Goal: Task Accomplishment & Management: Manage account settings

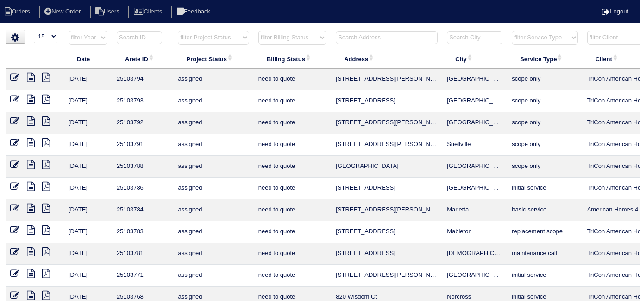
select select "15"
click at [365, 30] on th at bounding box center [386, 39] width 111 height 19
click at [362, 33] on input "text" at bounding box center [387, 37] width 102 height 13
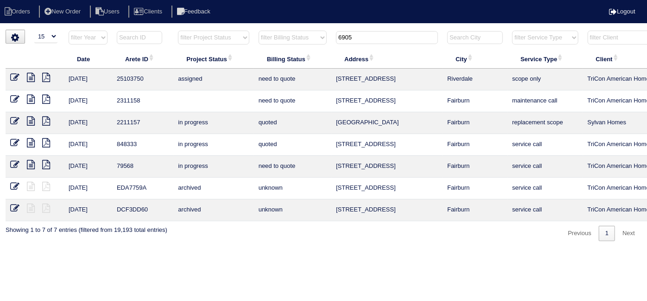
click at [30, 74] on icon at bounding box center [31, 77] width 8 height 9
drag, startPoint x: 374, startPoint y: 38, endPoint x: 254, endPoint y: 32, distance: 120.1
click at [257, 33] on tr "filter Year -- Any Year -- 2025 2024 2023 2022 2021 2020 2019 filter Project St…" at bounding box center [407, 39] width 803 height 19
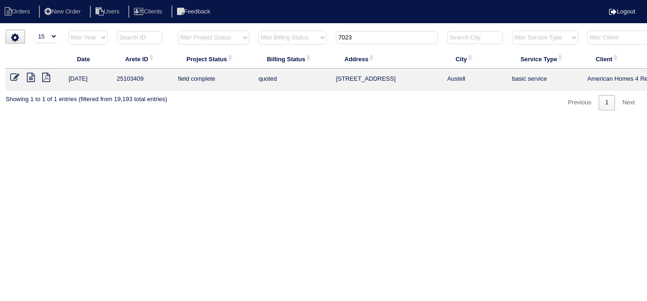
drag, startPoint x: 357, startPoint y: 33, endPoint x: 323, endPoint y: 17, distance: 37.1
click at [323, 30] on body "Orders New Order Users Clients Feedback Logout Orders New Order Users Clients M…" at bounding box center [323, 70] width 647 height 81
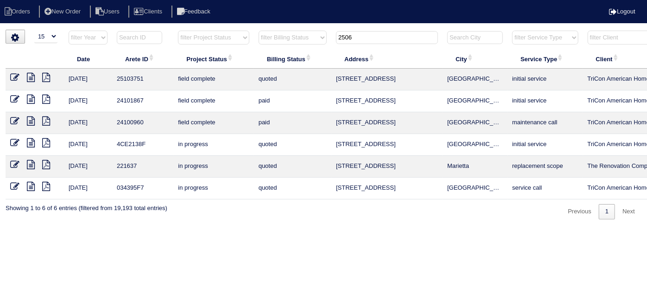
type input "2506"
click at [16, 73] on icon at bounding box center [14, 77] width 9 height 9
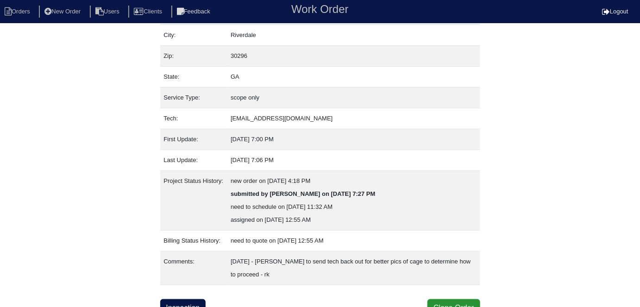
scroll to position [75, 0]
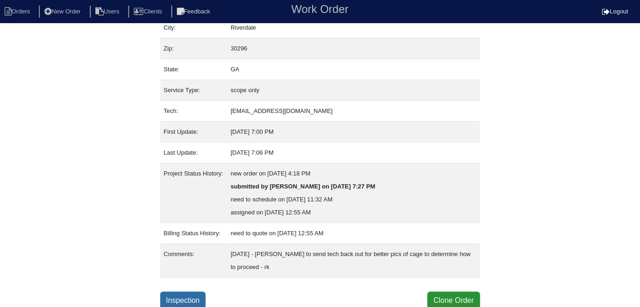
click at [203, 296] on link "Inspection" at bounding box center [183, 301] width 46 height 18
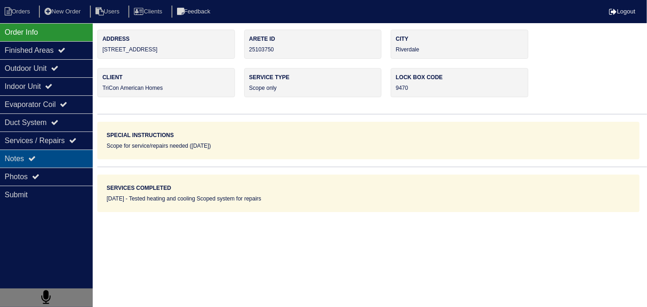
click at [60, 162] on div "Notes" at bounding box center [46, 159] width 93 height 18
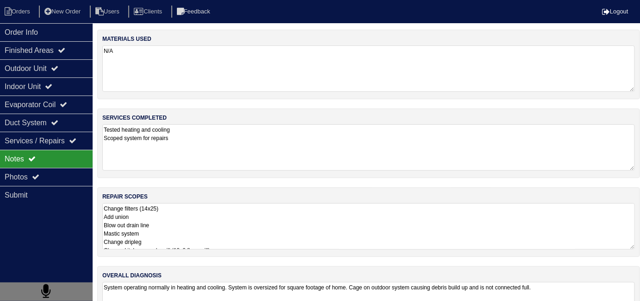
click at [310, 233] on textarea "Change filters (14x25) Add union Blow out drain line Mastic system Change dripl…" at bounding box center [368, 226] width 533 height 46
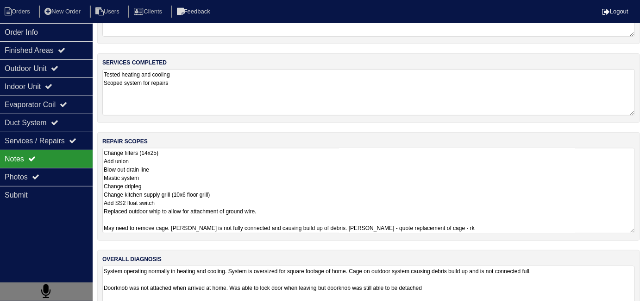
scroll to position [80, 0]
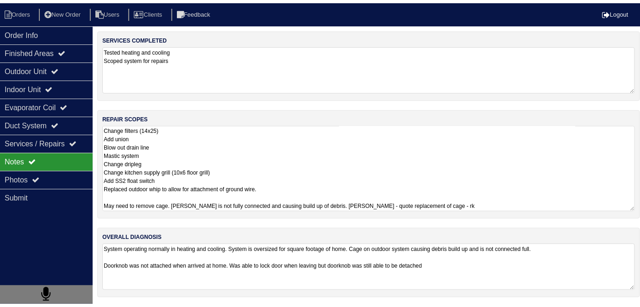
scroll to position [75, 0]
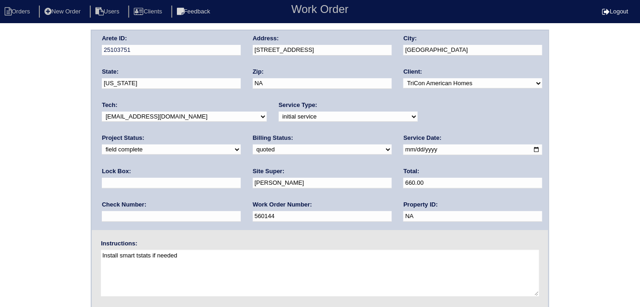
click at [253, 149] on select "need to quote quoted need to invoice invoiced paid warranty purchase order need…" at bounding box center [322, 150] width 139 height 10
select select "need to invoice"
click at [253, 145] on select "need to quote quoted need to invoice invoiced paid warranty purchase order need…" at bounding box center [322, 150] width 139 height 10
click at [75, 192] on div "Arete ID: 25103751 Address: 2506 Lakeside Drive City: Villa Rica State: Georgia…" at bounding box center [320, 217] width 640 height 375
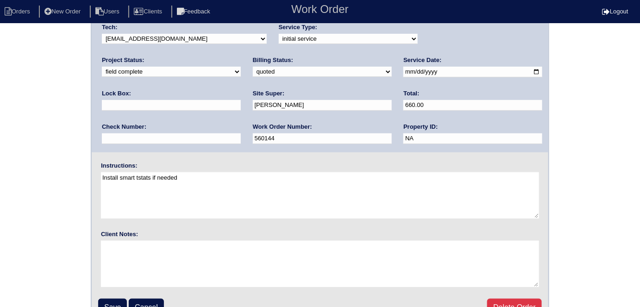
scroll to position [95, 0]
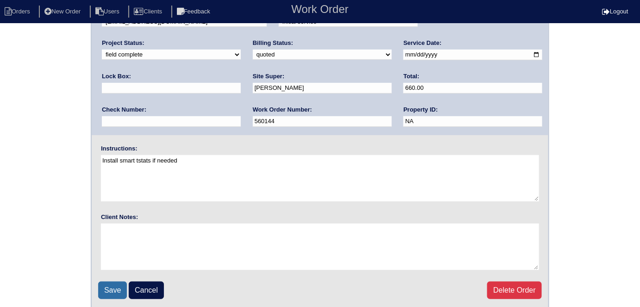
click at [118, 285] on input "Save" at bounding box center [112, 291] width 29 height 18
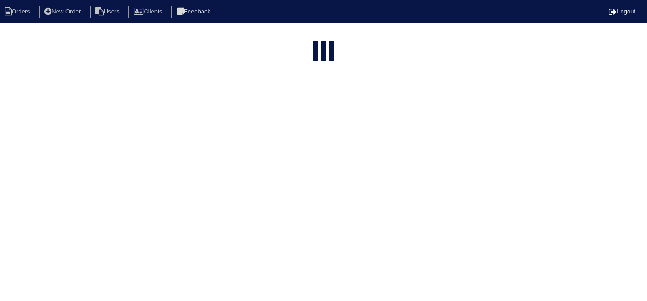
select select "15"
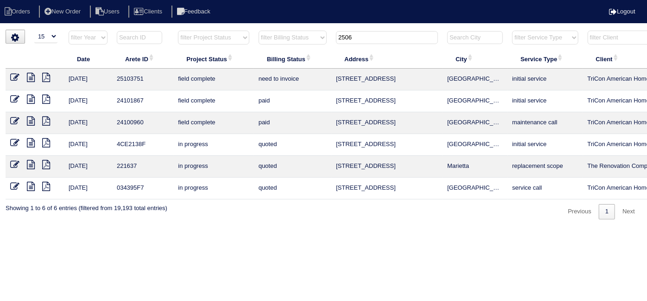
drag, startPoint x: 378, startPoint y: 40, endPoint x: 330, endPoint y: 31, distance: 49.0
click at [330, 31] on tr "filter Year -- Any Year -- 2025 2024 2023 2022 2021 2020 2019 filter Project St…" at bounding box center [407, 39] width 803 height 19
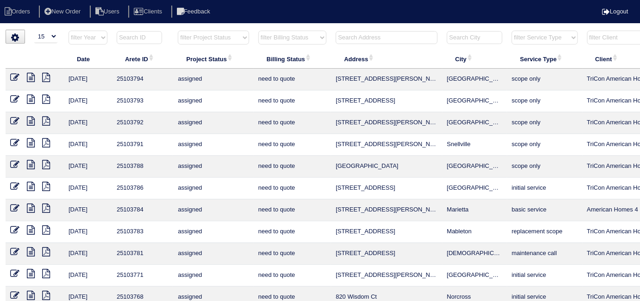
click at [385, 43] on input "text" at bounding box center [387, 37] width 102 height 13
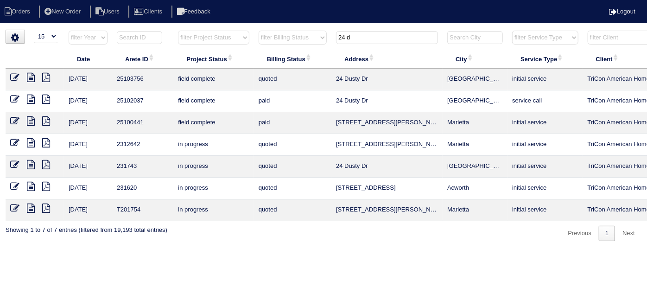
type input "24 d"
click at [31, 100] on icon at bounding box center [31, 98] width 8 height 9
click at [31, 78] on icon at bounding box center [31, 77] width 8 height 9
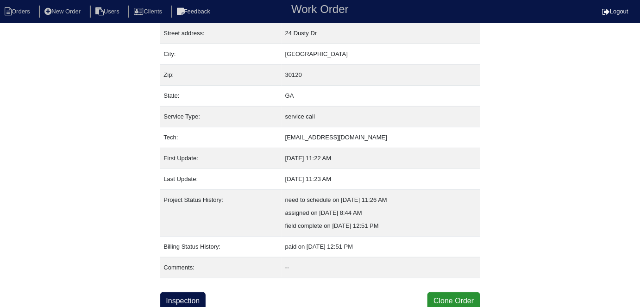
scroll to position [49, 0]
click at [203, 301] on link "Inspection" at bounding box center [183, 301] width 46 height 18
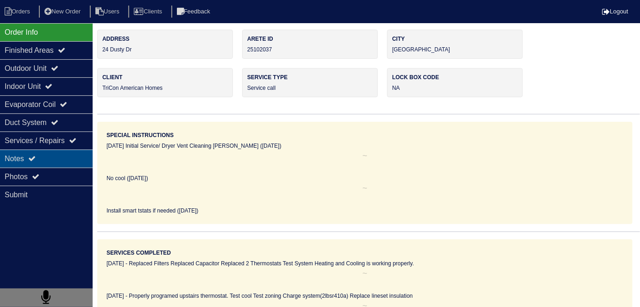
click at [21, 163] on div "Notes" at bounding box center [46, 159] width 93 height 18
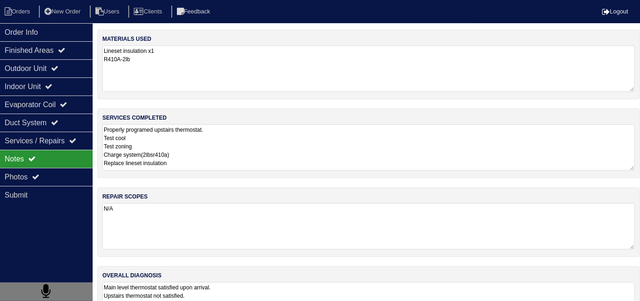
click at [210, 145] on textarea "Properly programed upstairs thermostat. Test cool Test zoning Charge system(2lb…" at bounding box center [368, 147] width 533 height 46
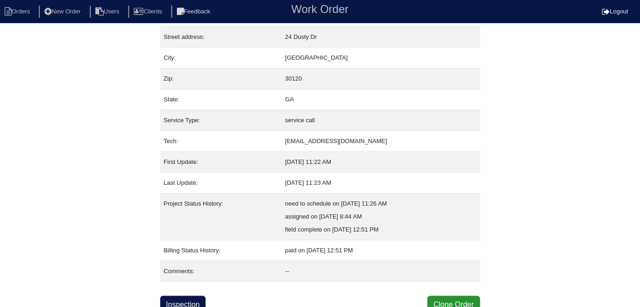
scroll to position [49, 0]
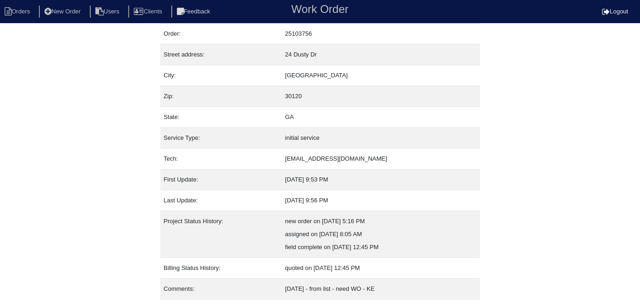
scroll to position [49, 0]
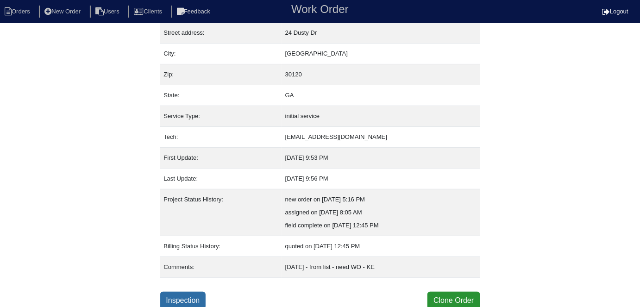
click at [196, 296] on link "Inspection" at bounding box center [183, 301] width 46 height 18
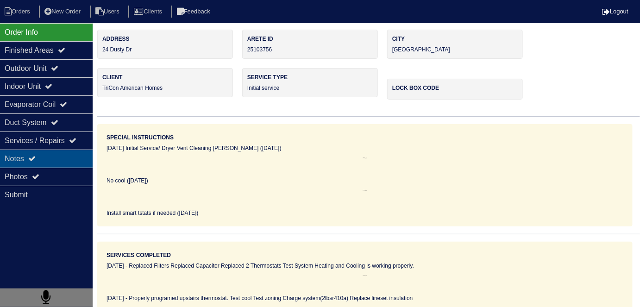
click at [54, 162] on div "Notes" at bounding box center [46, 159] width 93 height 18
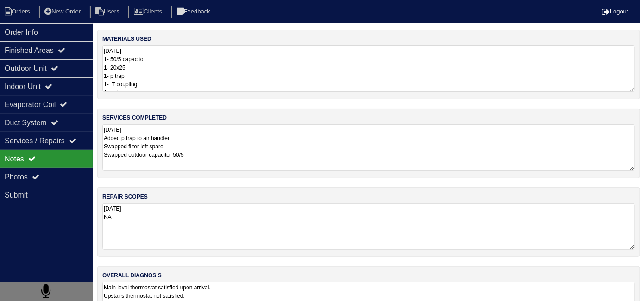
click at [236, 81] on textarea "[DATE] 1- 50/5 capacitor 1- 20x25 1- p trap 1- T coupling 1 end cap" at bounding box center [368, 68] width 533 height 46
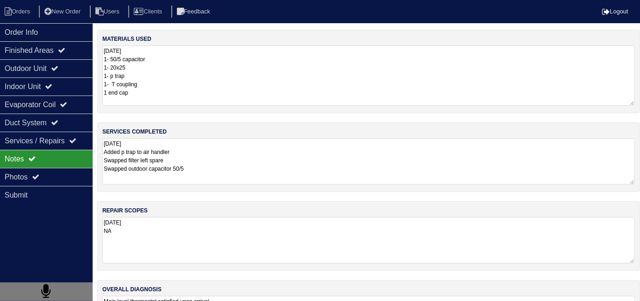
click at [280, 170] on div "services completed 10.13.25 Added p trap to air handler Swapped filter left spa…" at bounding box center [368, 156] width 543 height 69
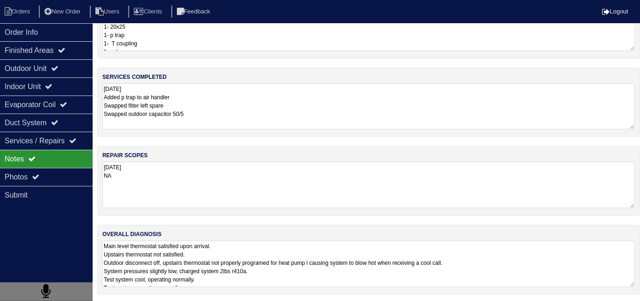
click at [296, 237] on div "overall diagnosis Main level thermostat satisfied upon arrival. Upstairs thermo…" at bounding box center [368, 259] width 543 height 69
click at [8, 14] on icon at bounding box center [8, 11] width 7 height 8
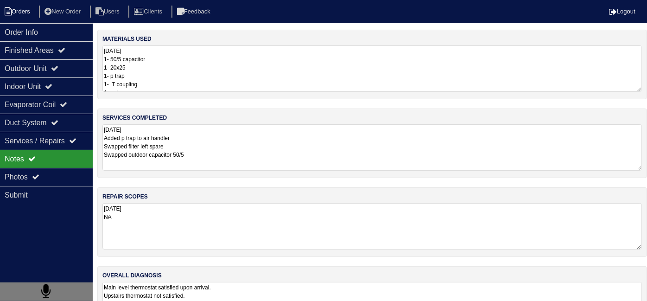
select select "15"
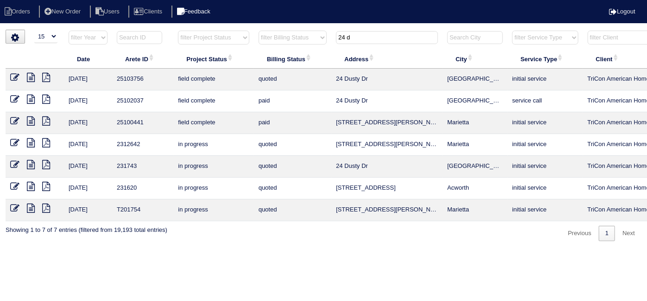
drag, startPoint x: 361, startPoint y: 37, endPoint x: 226, endPoint y: 8, distance: 137.8
click at [230, 30] on body "Orders New Order Users Clients Feedback Logout Orders New Order Users Clients M…" at bounding box center [323, 135] width 647 height 211
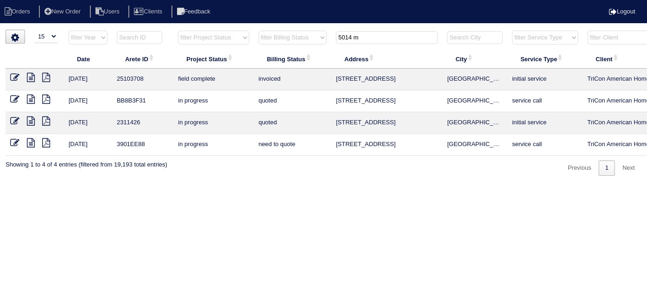
type input "5014 m"
click at [13, 79] on icon at bounding box center [14, 77] width 9 height 9
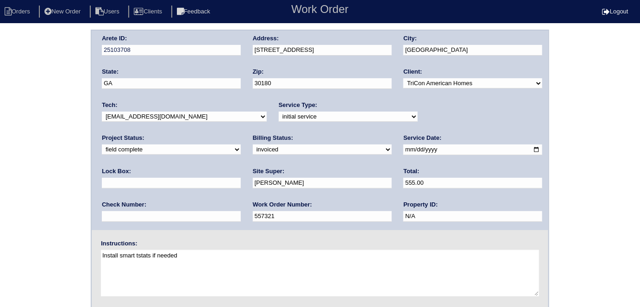
click at [19, 145] on div "Arete ID: 25103708 Address: 5014 Monticello Dr City: Villa Rica State: GA Zip: …" at bounding box center [320, 217] width 640 height 375
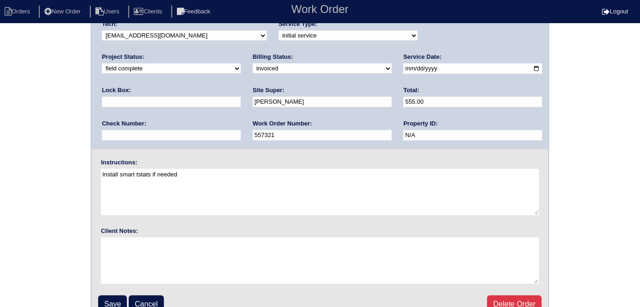
scroll to position [95, 0]
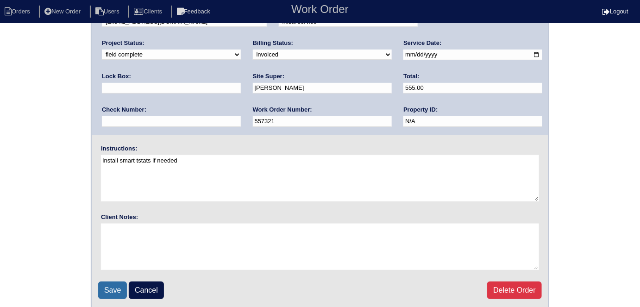
click at [107, 287] on input "Save" at bounding box center [112, 291] width 29 height 18
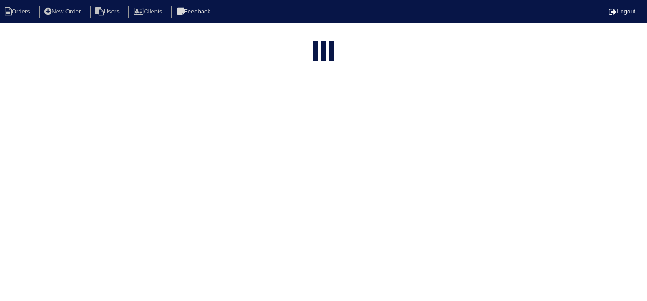
select select "15"
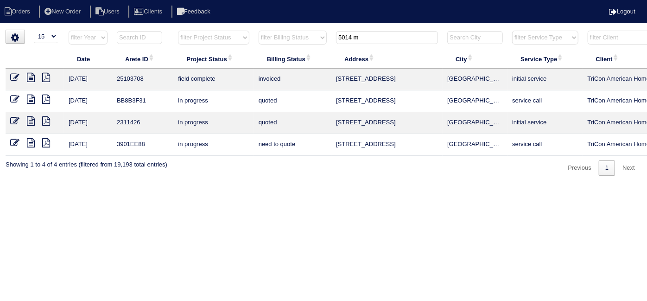
click at [16, 73] on icon at bounding box center [14, 77] width 9 height 9
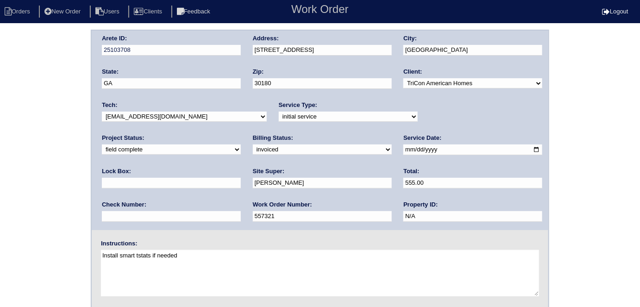
click at [28, 153] on div "Arete ID: 25103708 Address: 5014 Monticello Dr City: Villa Rica State: GA Zip: …" at bounding box center [320, 217] width 640 height 375
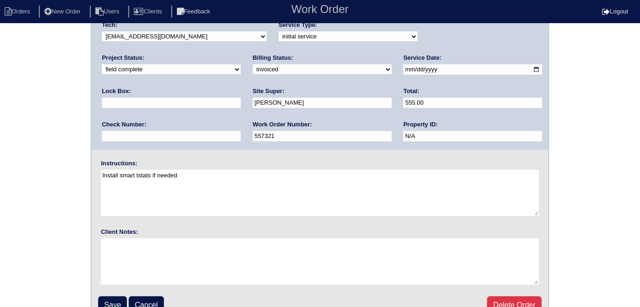
scroll to position [95, 0]
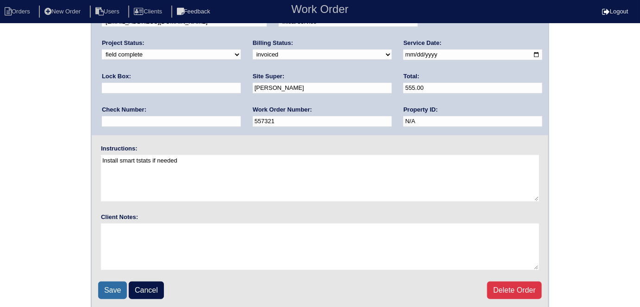
click at [111, 283] on input "Save" at bounding box center [112, 291] width 29 height 18
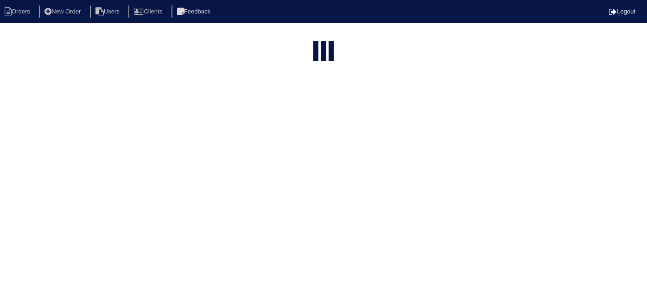
select select "15"
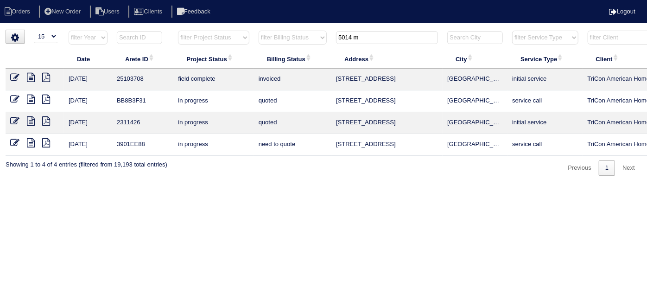
drag, startPoint x: 378, startPoint y: 44, endPoint x: 363, endPoint y: 41, distance: 15.3
click at [363, 41] on th "5014 m" at bounding box center [386, 39] width 111 height 19
drag, startPoint x: 398, startPoint y: 40, endPoint x: 178, endPoint y: 10, distance: 222.0
click at [196, 30] on body "Orders New Order Users Clients Feedback Logout Orders New Order Users Clients M…" at bounding box center [323, 103] width 647 height 146
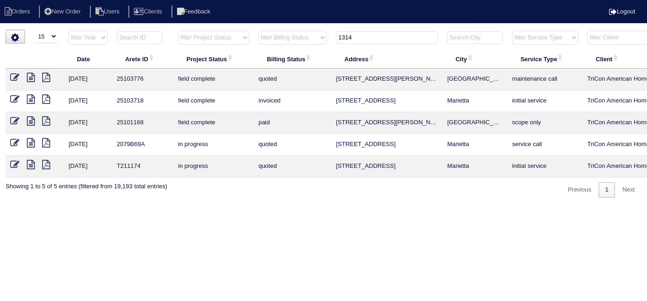
scroll to position [0, 161]
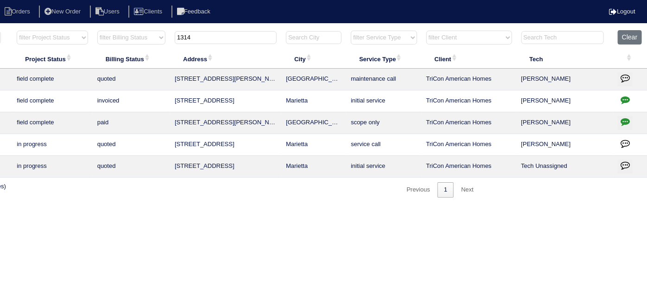
type input "1314"
click at [485, 207] on html "Orders New Order Users Clients Feedback Logout Orders New Order Users Clients M…" at bounding box center [162, 103] width 647 height 207
drag, startPoint x: 241, startPoint y: 39, endPoint x: 140, endPoint y: 19, distance: 103.0
click at [140, 30] on body "Orders New Order Users Clients Feedback Logout Orders New Order Users Clients M…" at bounding box center [162, 114] width 647 height 168
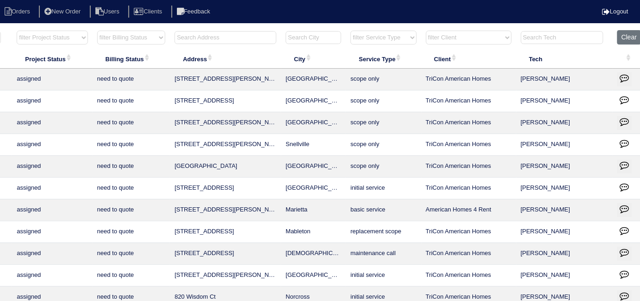
click at [240, 42] on input "text" at bounding box center [226, 37] width 102 height 13
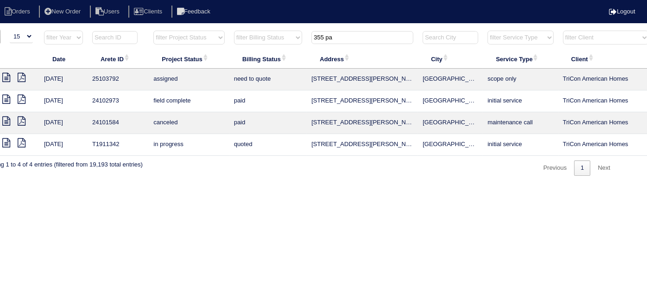
scroll to position [0, 0]
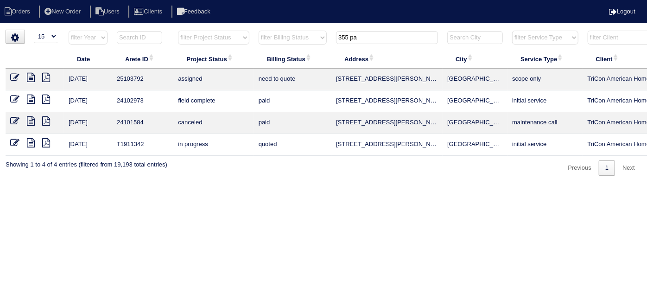
type input "355 pa"
click at [201, 185] on html "Orders New Order Users Clients Feedback Logout Orders New Order Users Clients M…" at bounding box center [323, 92] width 647 height 185
click at [11, 77] on icon at bounding box center [14, 77] width 9 height 9
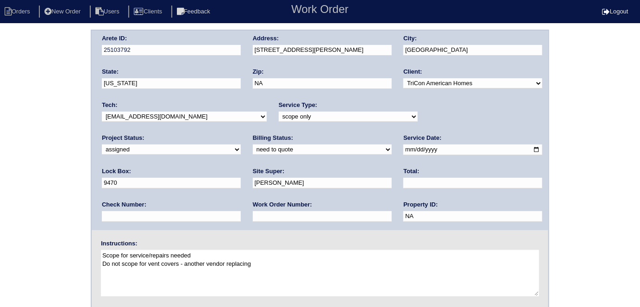
click at [253, 211] on input "text" at bounding box center [322, 216] width 139 height 11
type input "560260"
drag, startPoint x: 16, startPoint y: 170, endPoint x: 66, endPoint y: 10, distance: 166.9
click at [16, 169] on div "Arete ID: 25103792 Address: 355 Paula Court City: Lawrenceville State: Georgia …" at bounding box center [320, 217] width 640 height 375
click at [61, 142] on div "Arete ID: 25103792 Address: 355 Paula Court City: Lawrenceville State: Georgia …" at bounding box center [320, 217] width 640 height 375
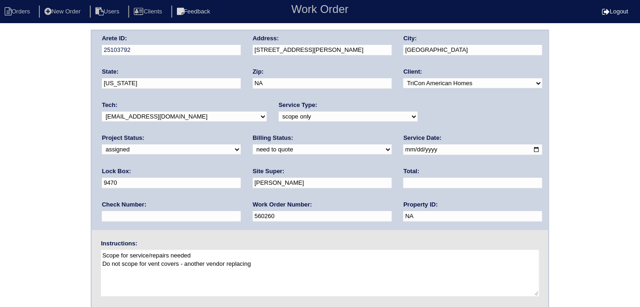
click at [49, 194] on div "Arete ID: 25103792 Address: 355 Paula Court City: Lawrenceville State: Georgia …" at bounding box center [320, 217] width 640 height 375
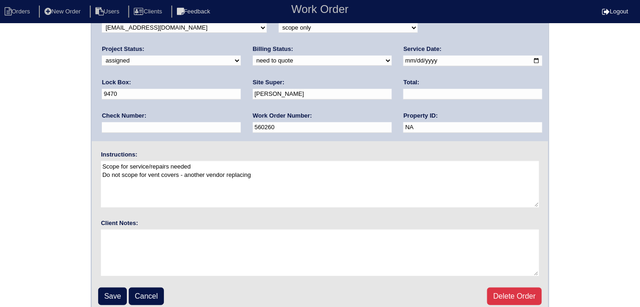
scroll to position [95, 0]
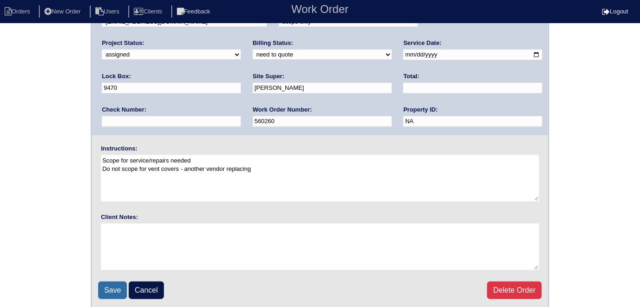
click at [107, 285] on input "Save" at bounding box center [112, 291] width 29 height 18
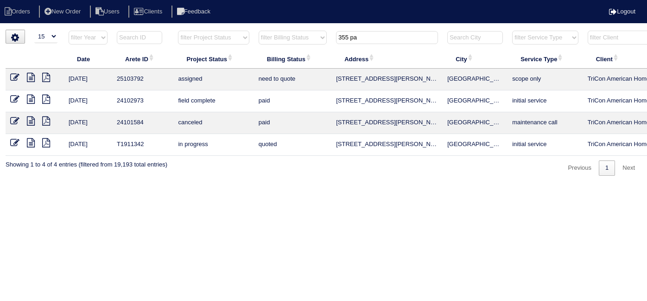
select select "15"
drag, startPoint x: 367, startPoint y: 37, endPoint x: 297, endPoint y: 36, distance: 69.9
click at [319, 36] on tr "filter Year -- Any Year -- 2025 2024 2023 2022 2021 2020 2019 filter Project St…" at bounding box center [407, 39] width 803 height 19
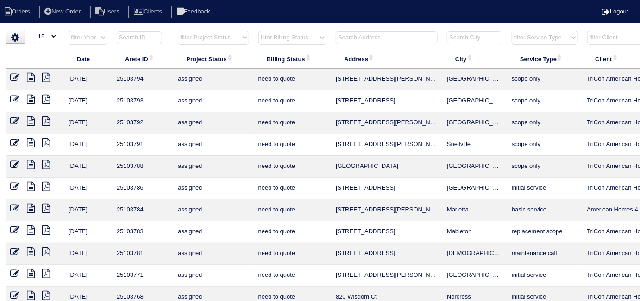
click at [350, 37] on input "text" at bounding box center [387, 37] width 102 height 13
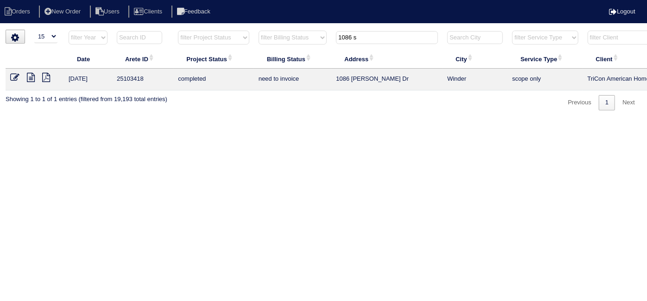
click at [316, 119] on html "Orders New Order Users Clients Feedback Logout Orders New Order Users Clients M…" at bounding box center [323, 59] width 647 height 119
click at [266, 119] on html "Orders New Order Users Clients Feedback Logout Orders New Order Users Clients M…" at bounding box center [323, 59] width 647 height 119
drag, startPoint x: 371, startPoint y: 33, endPoint x: 335, endPoint y: 19, distance: 38.6
click at [358, 28] on html "Orders New Order Users Clients Feedback Logout Orders New Order Users Clients M…" at bounding box center [323, 59] width 647 height 119
type input "1"
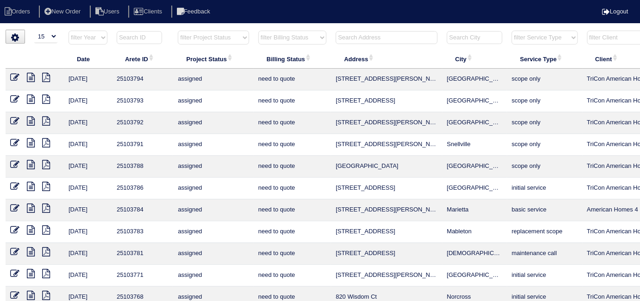
drag, startPoint x: 200, startPoint y: 34, endPoint x: 199, endPoint y: 39, distance: 5.3
click at [200, 34] on select "filter Project Status -- Any Project Status -- new order assigned in progress f…" at bounding box center [213, 38] width 71 height 14
click at [178, 31] on select "filter Project Status -- Any Project Status -- new order assigned in progress f…" at bounding box center [213, 38] width 71 height 14
click at [286, 38] on select "filter Billing Status -- Any Billing Status -- need to quote quoted need to inv…" at bounding box center [292, 38] width 68 height 14
select select "field complete"
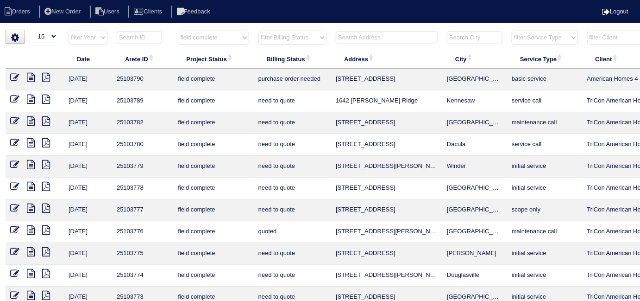
select select "need to quote"
click at [258, 31] on select "filter Billing Status -- Any Billing Status -- need to quote quoted need to inv…" at bounding box center [292, 38] width 68 height 14
select select "field complete"
select select "need to quote"
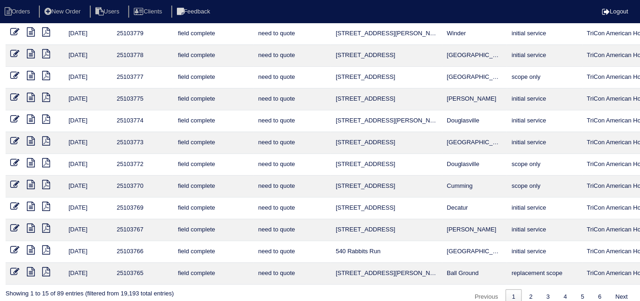
scroll to position [120, 0]
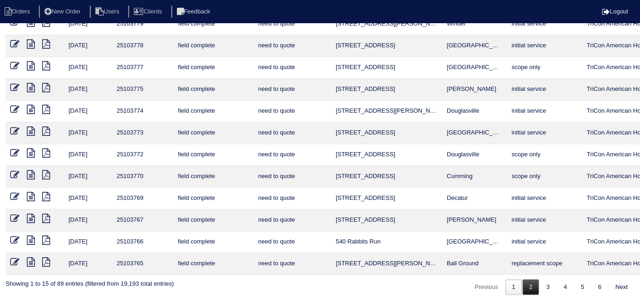
click at [526, 279] on link "2" at bounding box center [531, 286] width 16 height 15
select select "field complete"
select select "need to quote"
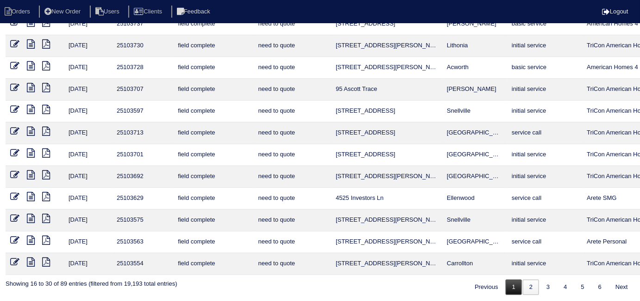
click at [513, 283] on link "1" at bounding box center [514, 286] width 16 height 15
select select "field complete"
select select "need to quote"
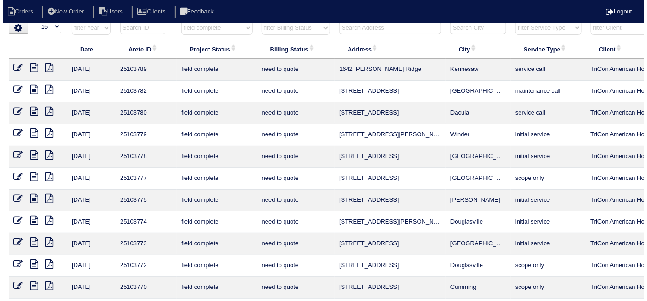
scroll to position [0, 0]
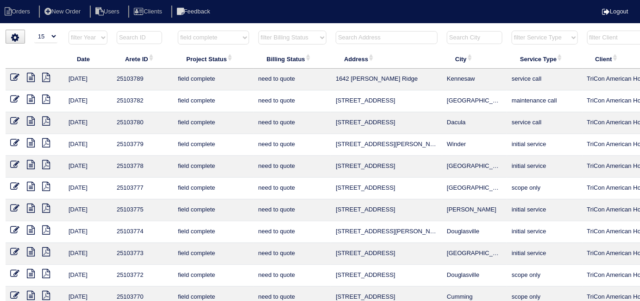
click at [43, 97] on icon at bounding box center [46, 98] width 8 height 9
click at [48, 119] on icon at bounding box center [46, 120] width 8 height 9
click at [44, 141] on icon at bounding box center [46, 142] width 8 height 9
click at [45, 162] on icon at bounding box center [46, 164] width 8 height 9
click at [349, 38] on input "text" at bounding box center [387, 37] width 102 height 13
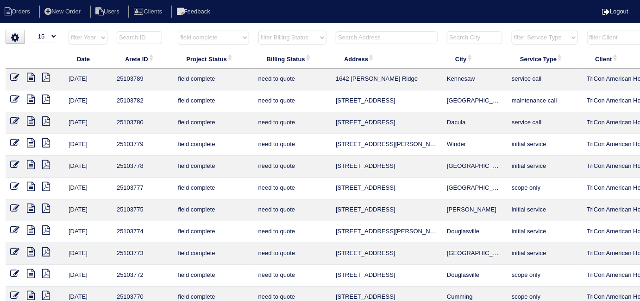
click at [212, 40] on select "filter Project Status -- Any Project Status -- new order assigned in progress f…" at bounding box center [213, 38] width 71 height 14
select select
click at [178, 31] on select "filter Project Status -- Any Project Status -- new order assigned in progress f…" at bounding box center [213, 38] width 71 height 14
click at [272, 41] on select "filter Billing Status -- Any Billing Status -- need to quote quoted need to inv…" at bounding box center [292, 38] width 68 height 14
select select
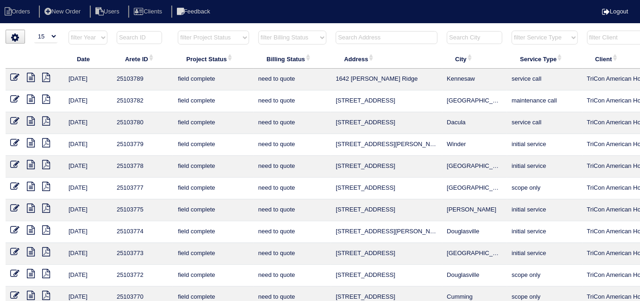
click at [258, 31] on select "filter Billing Status -- Any Billing Status -- need to quote quoted need to inv…" at bounding box center [292, 38] width 68 height 14
click at [347, 44] on th at bounding box center [386, 39] width 111 height 19
click at [347, 41] on input "text" at bounding box center [387, 37] width 102 height 13
type input "87 cy"
select select
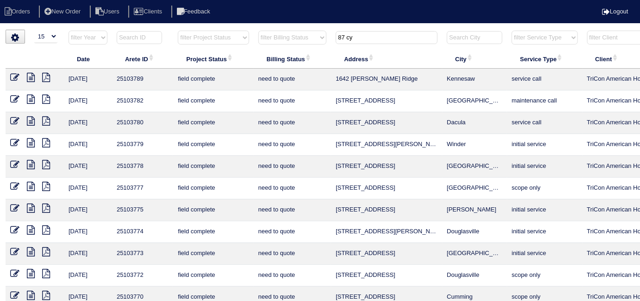
type input "87 cy"
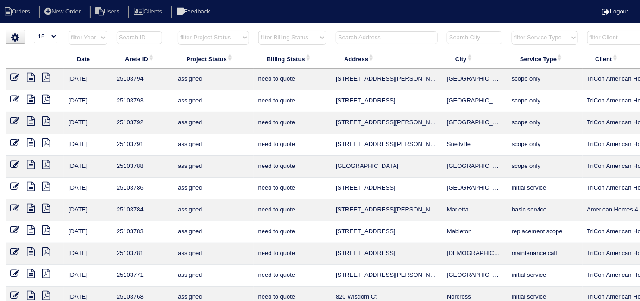
click at [380, 35] on input "text" at bounding box center [387, 37] width 102 height 13
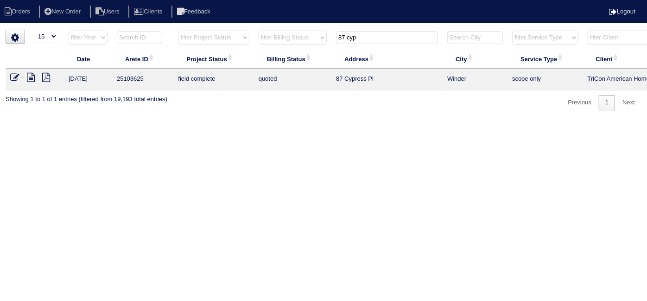
type input "87 cyp"
click at [12, 76] on icon at bounding box center [14, 77] width 9 height 9
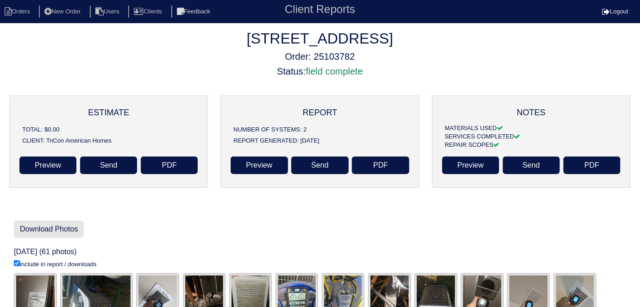
click at [76, 229] on link "Download Photos" at bounding box center [49, 229] width 70 height 18
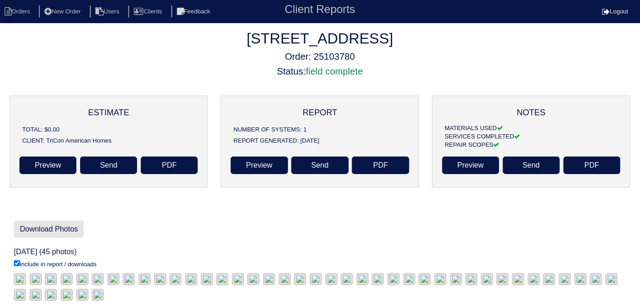
drag, startPoint x: 44, startPoint y: 232, endPoint x: 55, endPoint y: 228, distance: 10.7
click at [44, 232] on link "Download Photos" at bounding box center [49, 229] width 70 height 18
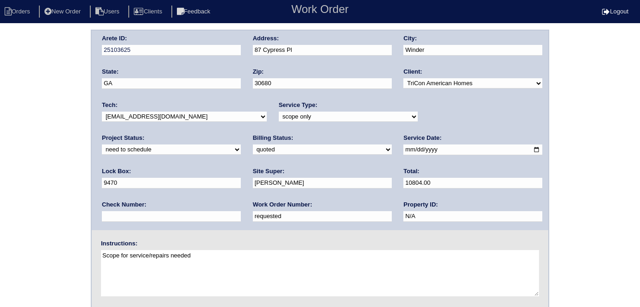
select select "need to schedule"
select select "need to invoice"
type input "2025-10-16"
drag, startPoint x: 168, startPoint y: 209, endPoint x: 154, endPoint y: 207, distance: 14.0
click at [253, 207] on div "Work Order Number: requested" at bounding box center [322, 214] width 139 height 26
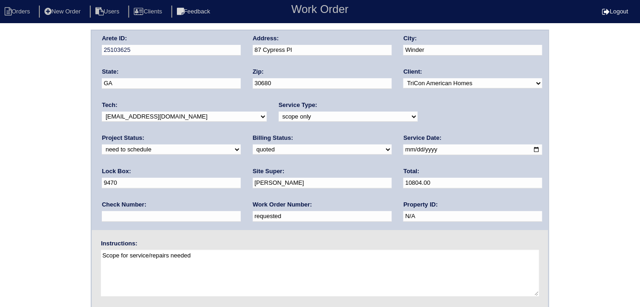
drag, startPoint x: 151, startPoint y: 211, endPoint x: 133, endPoint y: 175, distance: 39.8
click at [253, 207] on div "Work Order Number: requested" at bounding box center [322, 214] width 139 height 26
drag, startPoint x: 138, startPoint y: 218, endPoint x: 0, endPoint y: 163, distance: 149.1
click at [0, 163] on div "Arete ID: 25103625 Address: 87 Cypress Pl City: Winder State: GA Zip: 30680 Cli…" at bounding box center [320, 217] width 640 height 375
type input "560296"
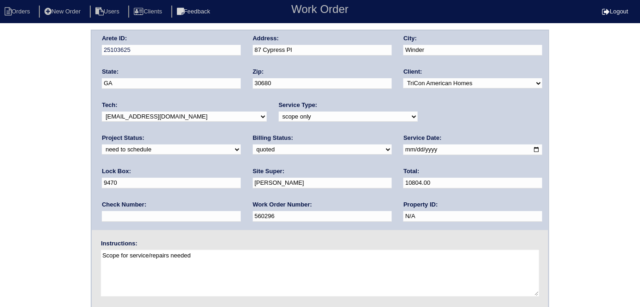
click at [19, 146] on div "Arete ID: 25103625 Address: 87 Cypress Pl City: Winder State: GA Zip: 30680 Cli…" at bounding box center [320, 217] width 640 height 375
click at [21, 167] on div "Arete ID: 25103625 Address: 87 Cypress Pl City: Winder State: GA Zip: 30680 Cli…" at bounding box center [320, 217] width 640 height 375
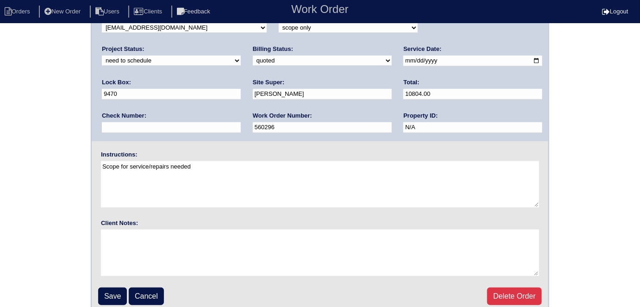
scroll to position [95, 0]
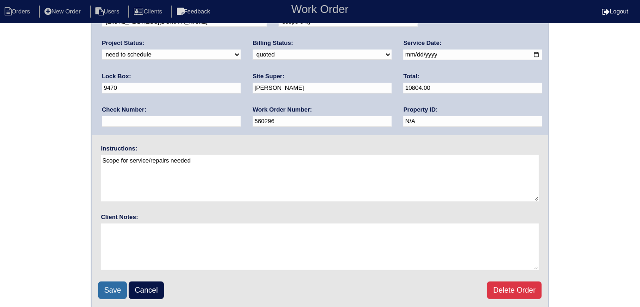
click at [106, 285] on input "Save" at bounding box center [112, 291] width 29 height 18
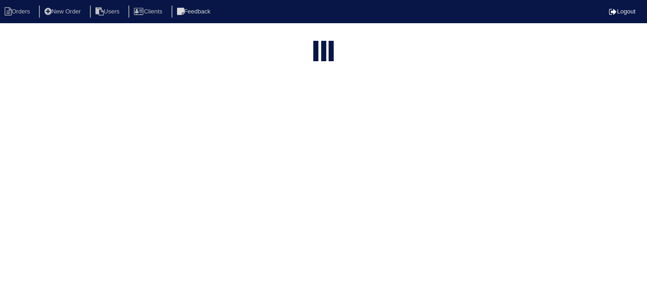
select select "15"
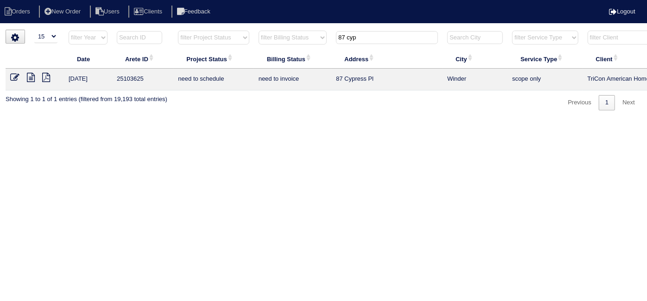
scroll to position [0, 161]
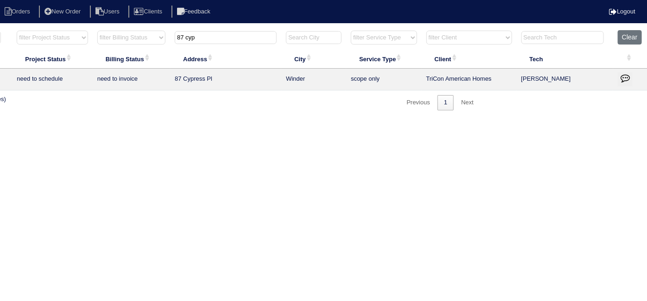
click at [621, 78] on icon "button" at bounding box center [624, 77] width 9 height 9
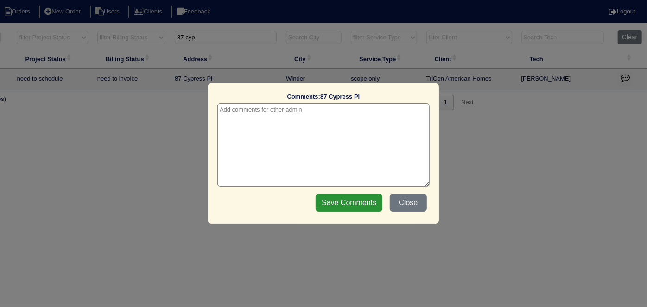
click at [227, 110] on textarea at bounding box center [323, 144] width 212 height 83
paste textarea "Replacement x 2"
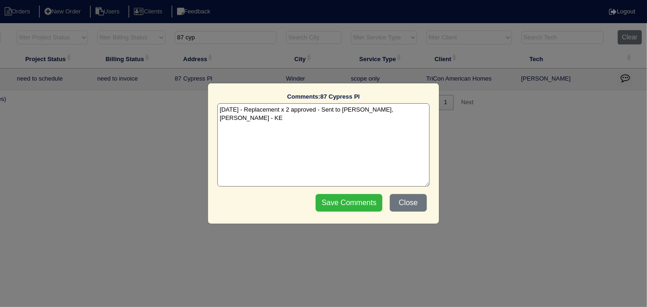
type textarea "[DATE] - Replacement x 2 approved - Sent to [PERSON_NAME], [PERSON_NAME] - KE"
click at [324, 200] on input "Save Comments" at bounding box center [348, 203] width 67 height 18
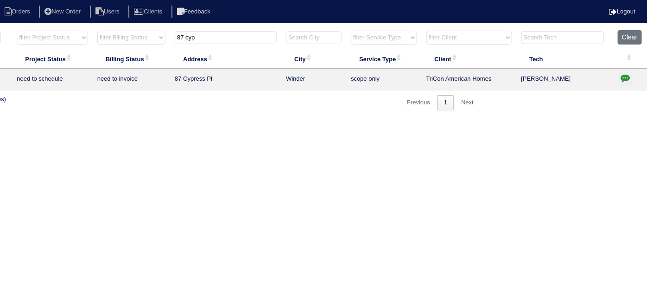
drag, startPoint x: 203, startPoint y: 37, endPoint x: 0, endPoint y: 19, distance: 204.2
click at [0, 30] on body "Orders New Order Users Clients Feedback Logout Orders New Order Users Clients M…" at bounding box center [162, 70] width 647 height 81
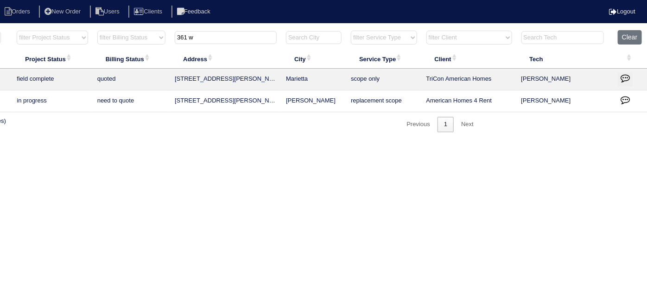
scroll to position [0, 0]
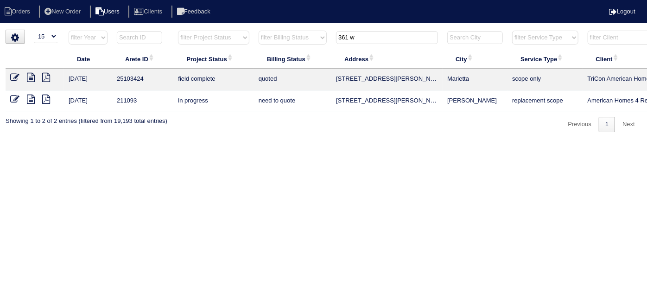
type input "361 w"
click at [12, 77] on icon at bounding box center [14, 77] width 9 height 9
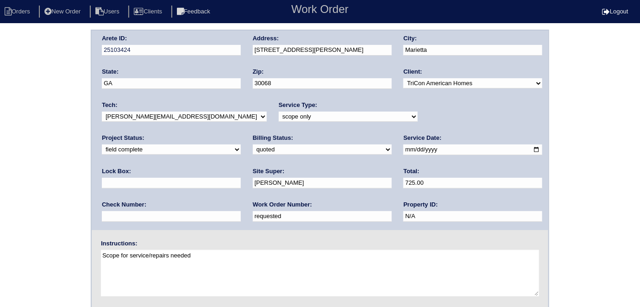
drag, startPoint x: 153, startPoint y: 216, endPoint x: 0, endPoint y: 136, distance: 172.6
click at [0, 145] on div "Arete ID: 25103424 Address: [STREET_ADDRESS][PERSON_NAME] City: [GEOGRAPHIC_DAT…" at bounding box center [320, 217] width 640 height 375
type input "560301"
drag, startPoint x: 26, startPoint y: 125, endPoint x: 90, endPoint y: 9, distance: 132.7
click at [27, 124] on div "Arete ID: 25103424 Address: [STREET_ADDRESS][PERSON_NAME] City: [GEOGRAPHIC_DAT…" at bounding box center [320, 217] width 640 height 375
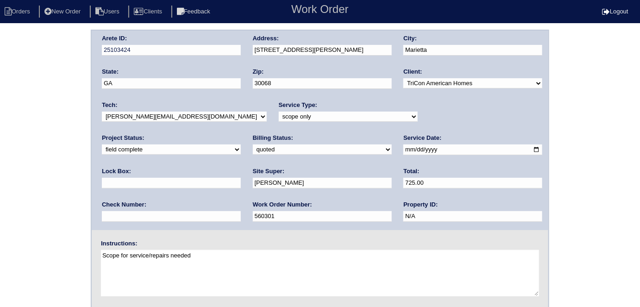
drag, startPoint x: 27, startPoint y: 181, endPoint x: 96, endPoint y: 157, distance: 73.4
click at [28, 181] on div "Arete ID: 25103424 Address: 361 Willow Glenn Dr City: Marietta State: GA Zip: 3…" at bounding box center [320, 217] width 640 height 375
click at [253, 151] on select "need to quote quoted need to invoice invoiced paid warranty purchase order need…" at bounding box center [322, 149] width 139 height 10
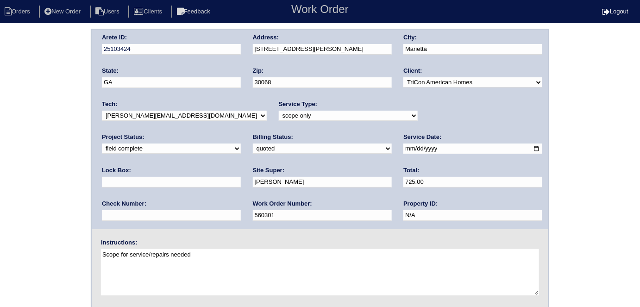
select select "need to invoice"
click at [253, 144] on select "need to quote quoted need to invoice invoiced paid warranty purchase order need…" at bounding box center [322, 149] width 139 height 10
click at [241, 144] on select "new order assigned in progress field complete need to schedule admin review arc…" at bounding box center [171, 149] width 139 height 10
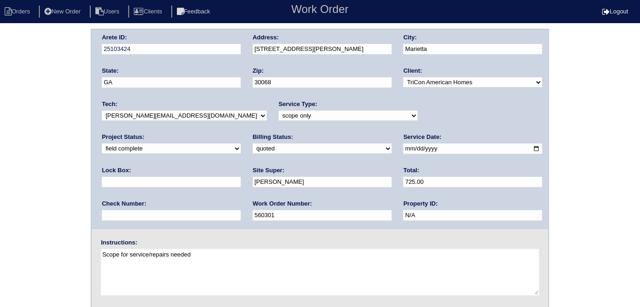
select select "need to schedule"
click at [241, 144] on select "new order assigned in progress field complete need to schedule admin review arc…" at bounding box center [171, 149] width 139 height 10
click at [403, 149] on input "2025-09-17" at bounding box center [472, 149] width 139 height 11
type input "2025-10-16"
click at [0, 210] on div "Arete ID: 25103424 Address: 361 Willow Glenn Dr City: Marietta State: GA Zip: 3…" at bounding box center [320, 216] width 640 height 375
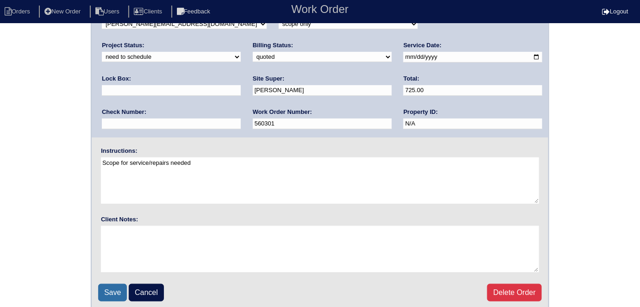
scroll to position [95, 0]
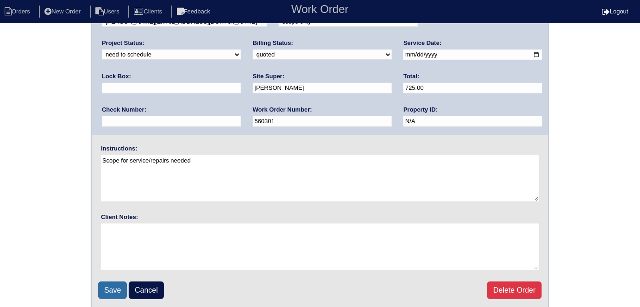
drag, startPoint x: 113, startPoint y: 283, endPoint x: 495, endPoint y: 190, distance: 393.4
click at [112, 283] on input "Save" at bounding box center [112, 291] width 29 height 18
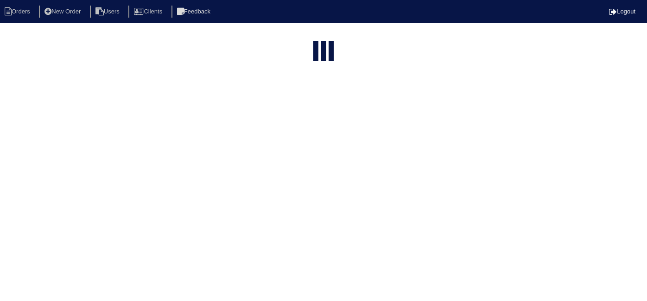
select select "15"
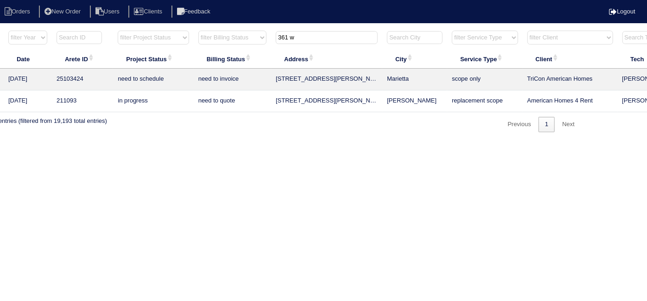
scroll to position [0, 161]
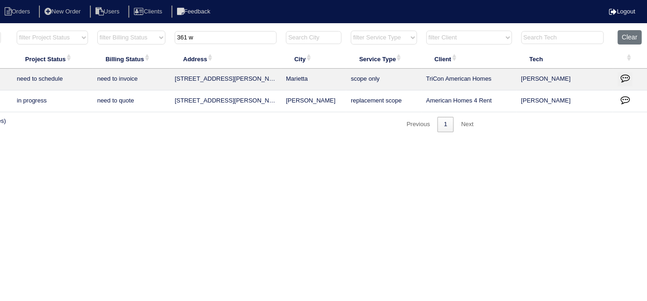
click at [617, 77] on button "button" at bounding box center [624, 79] width 15 height 14
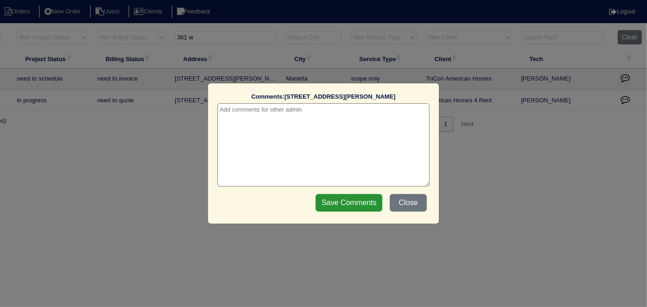
click at [270, 117] on textarea at bounding box center [323, 144] width 212 height 83
paste textarea "Return to service"
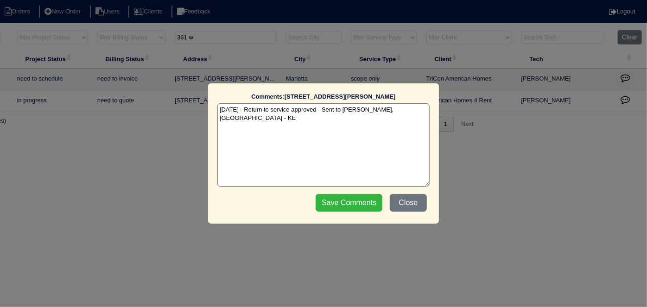
type textarea "10/15/25 - Return to service approved - Sent to Dan, Payton - KE"
click at [323, 203] on input "Save Comments" at bounding box center [348, 203] width 67 height 18
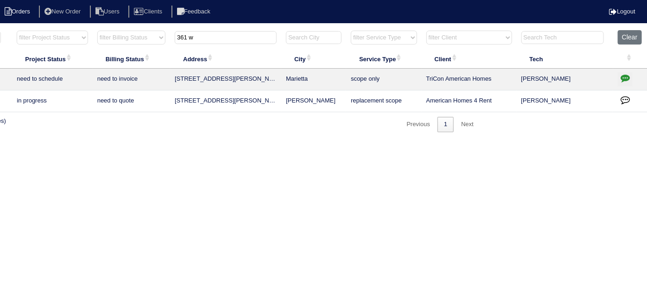
drag, startPoint x: 216, startPoint y: 32, endPoint x: 0, endPoint y: 13, distance: 216.8
click at [0, 30] on body "Orders New Order Users Clients Feedback Logout Orders New Order Users Clients M…" at bounding box center [162, 81] width 647 height 102
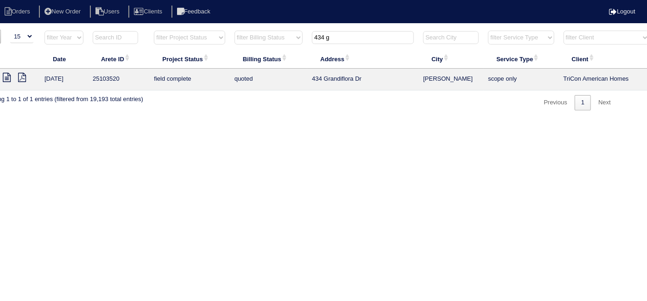
scroll to position [0, 0]
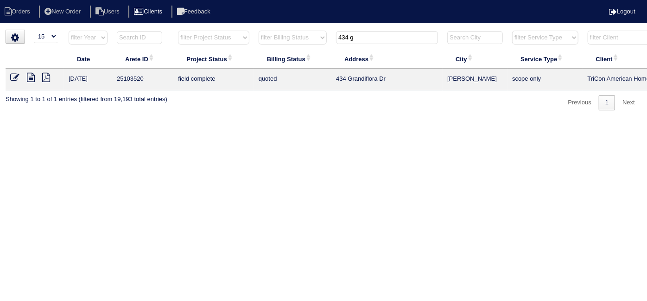
type input "434 g"
click at [14, 72] on td at bounding box center [35, 80] width 58 height 22
click at [13, 77] on icon at bounding box center [14, 77] width 9 height 9
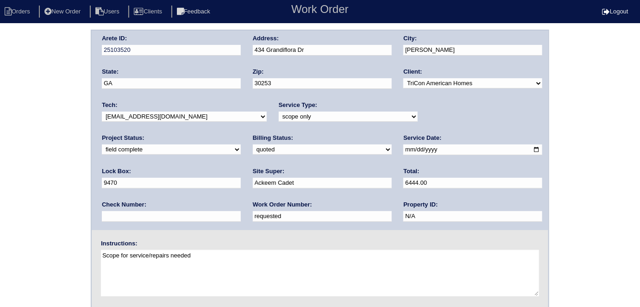
drag, startPoint x: 142, startPoint y: 211, endPoint x: 0, endPoint y: 38, distance: 223.8
click at [0, 81] on div "Arete ID: 25103520 Address: 434 Grandiflora Dr City: McDonough State: GA Zip: 3…" at bounding box center [320, 217] width 640 height 375
type input "560309"
click at [33, 71] on div "Arete ID: 25103520 Address: 434 Grandiflora Dr City: McDonough State: GA Zip: 3…" at bounding box center [320, 217] width 640 height 375
click at [253, 151] on select "need to quote quoted need to invoice invoiced paid warranty purchase order need…" at bounding box center [322, 150] width 139 height 10
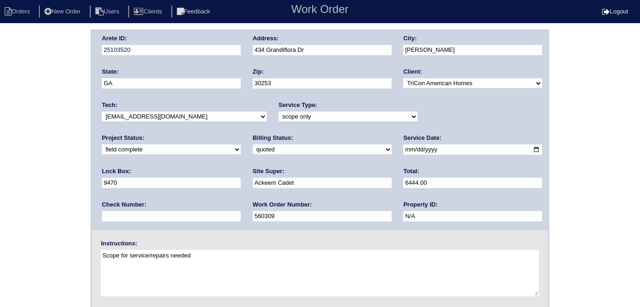
select select "need to invoice"
click at [253, 145] on select "need to quote quoted need to invoice invoiced paid warranty purchase order need…" at bounding box center [322, 150] width 139 height 10
click at [241, 145] on select "new order assigned in progress field complete need to schedule admin review arc…" at bounding box center [171, 150] width 139 height 10
select select "need to schedule"
click at [241, 145] on select "new order assigned in progress field complete need to schedule admin review arc…" at bounding box center [171, 150] width 139 height 10
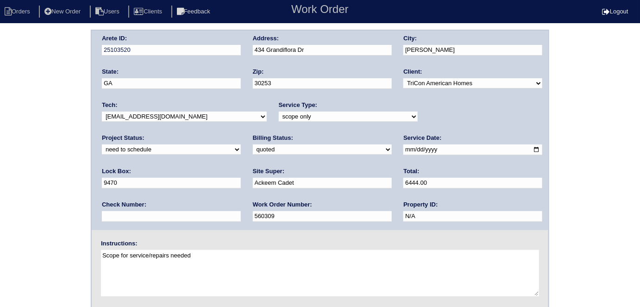
click at [392, 151] on div "Arete ID: 25103520 Address: 434 Grandiflora Dr City: McDonough State: GA Zip: 3…" at bounding box center [320, 131] width 457 height 200
click at [403, 151] on input "2025-09-25" at bounding box center [472, 150] width 139 height 11
type input "2025-10-16"
click at [0, 218] on div "Arete ID: 25103520 Address: 434 Grandiflora Dr City: McDonough State: GA Zip: 3…" at bounding box center [320, 217] width 640 height 375
click at [9, 213] on div "Arete ID: 25103520 Address: 434 Grandiflora Dr City: McDonough State: GA Zip: 3…" at bounding box center [320, 217] width 640 height 375
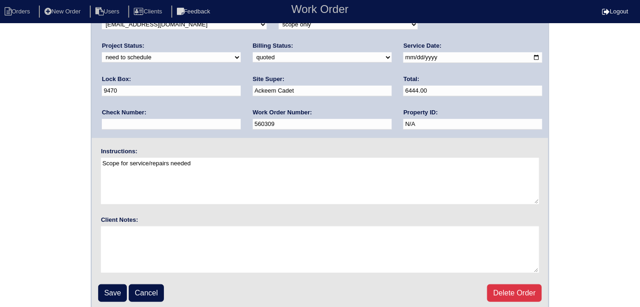
scroll to position [95, 0]
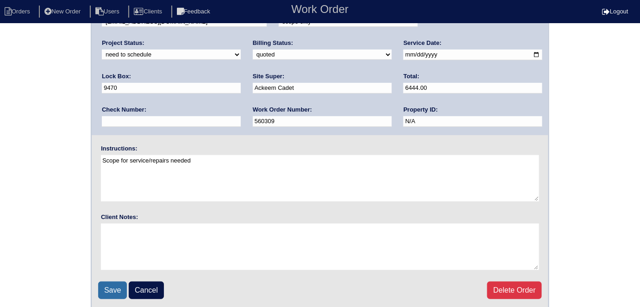
click at [117, 284] on input "Save" at bounding box center [112, 291] width 29 height 18
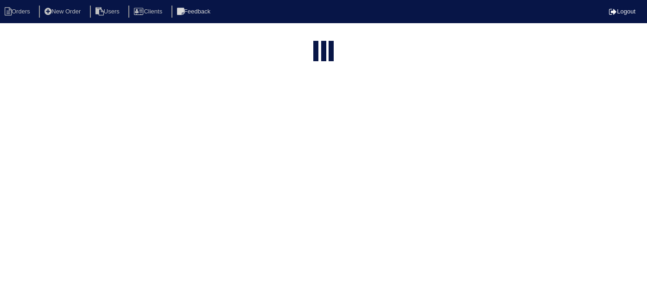
select select "15"
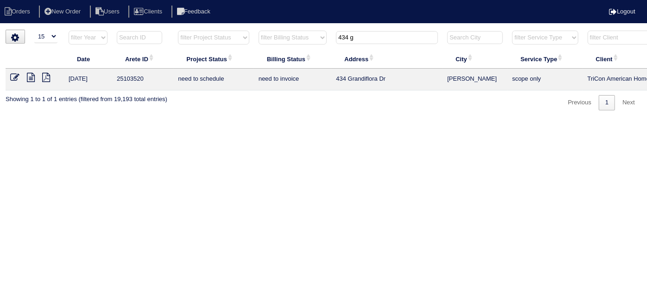
scroll to position [0, 161]
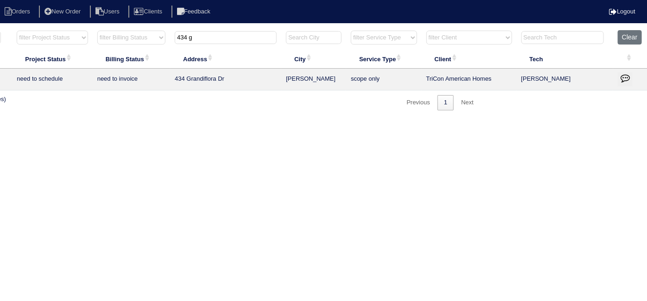
click at [622, 77] on icon "button" at bounding box center [624, 77] width 9 height 9
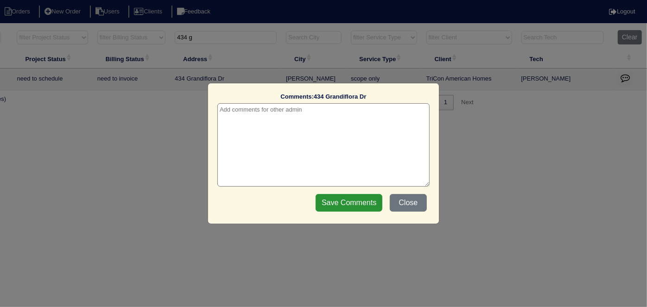
click at [225, 109] on textarea at bounding box center [323, 144] width 212 height 83
paste textarea "Replace Main Furnace & US AC& Coil/Serv Main AC"
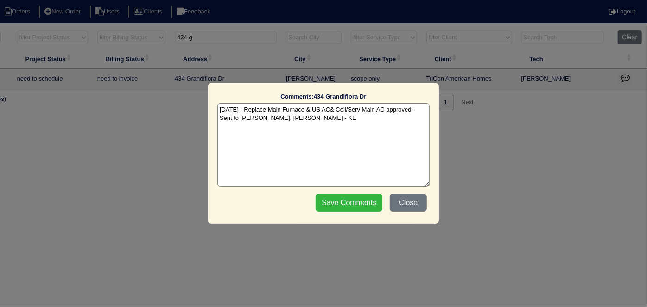
type textarea "10/15/25 - Replace Main Furnace & US AC& Coil/Serv Main AC approved - Sent to D…"
click at [351, 210] on input "Save Comments" at bounding box center [348, 203] width 67 height 18
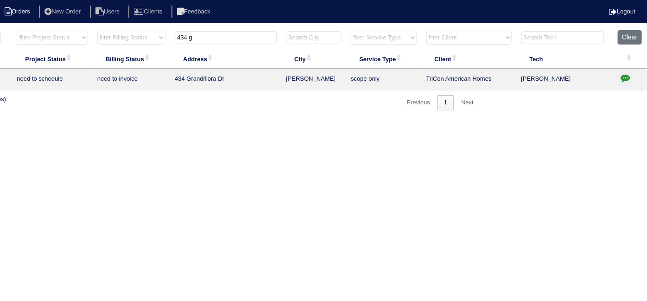
drag, startPoint x: 211, startPoint y: 35, endPoint x: 0, endPoint y: 16, distance: 212.1
click at [0, 30] on body "Orders New Order Users Clients Feedback Logout Orders New Order Users Clients M…" at bounding box center [162, 70] width 647 height 81
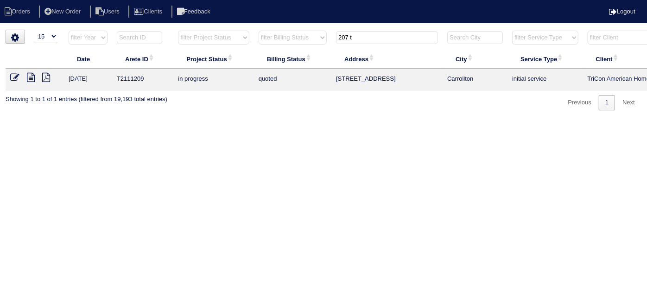
type input "207 t"
click at [32, 77] on icon at bounding box center [31, 77] width 8 height 9
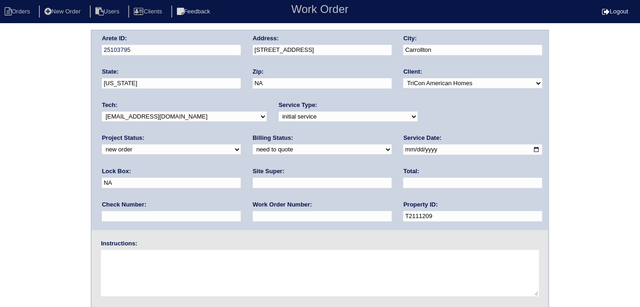
drag, startPoint x: 420, startPoint y: 148, endPoint x: 335, endPoint y: 151, distance: 84.3
click at [335, 151] on div "Arete ID: 25103795 Address: [STREET_ADDRESS] City: [GEOGRAPHIC_DATA] State: [US…" at bounding box center [320, 131] width 457 height 200
click at [253, 186] on input "text" at bounding box center [322, 183] width 139 height 11
type input "Eric Artherton"
click at [161, 256] on textarea at bounding box center [320, 273] width 438 height 46
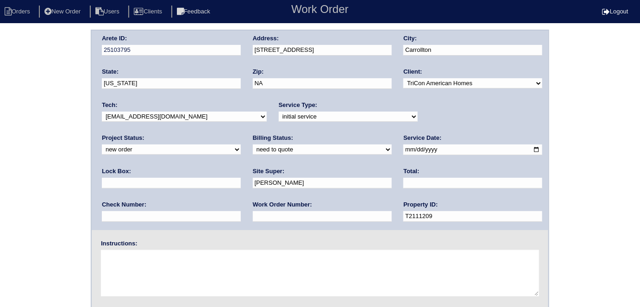
type textarea "O"
type textarea "Install smart tstats if needed"
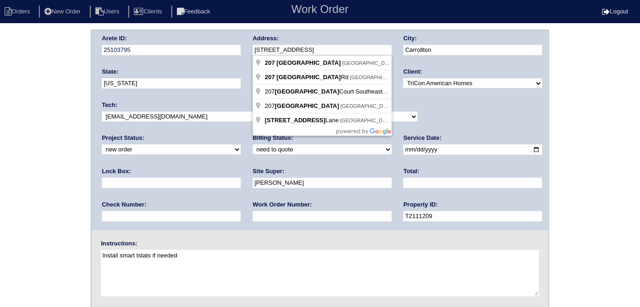
drag, startPoint x: 327, startPoint y: 47, endPoint x: 245, endPoint y: 49, distance: 82.5
click at [245, 49] on div "Arete ID: 25103795 Address: 207 Turtle Cove City: Carrollton State: Georgia Zip…" at bounding box center [320, 131] width 457 height 200
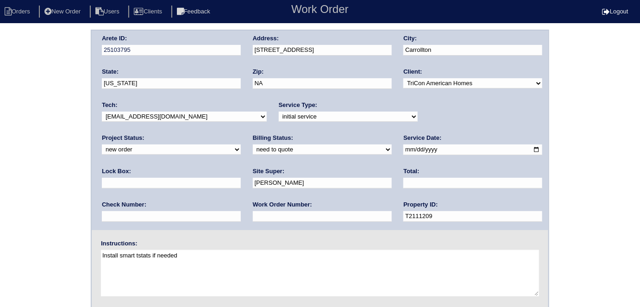
click at [1, 250] on div "Arete ID: 25103795 Address: 207 Turtle Cove City: Carrollton State: Georgia Zip…" at bounding box center [320, 217] width 640 height 375
click at [4, 172] on div "Arete ID: 25103795 Address: 207 Turtle Cove City: Carrollton State: Georgia Zip…" at bounding box center [320, 217] width 640 height 375
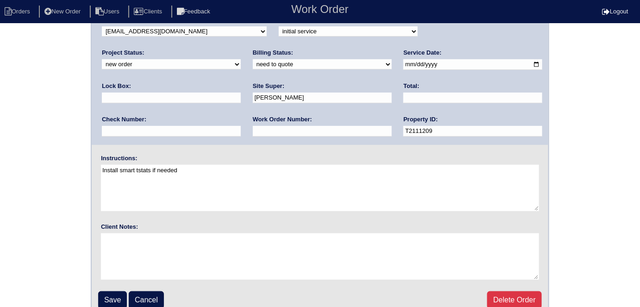
scroll to position [95, 0]
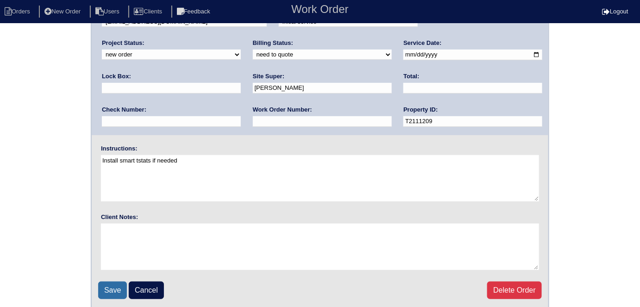
click at [101, 283] on input "Save" at bounding box center [112, 291] width 29 height 18
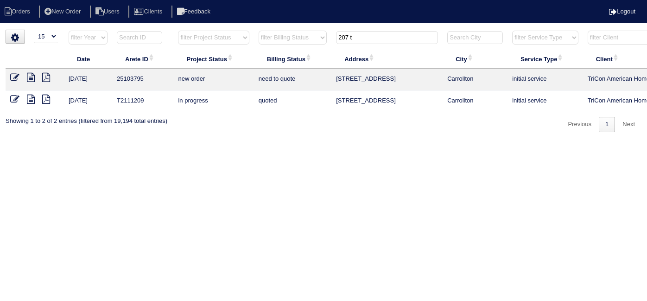
select select "15"
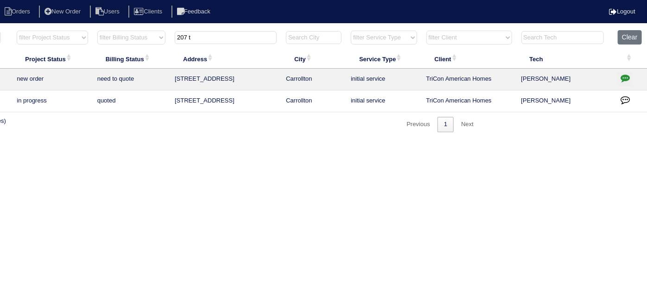
drag, startPoint x: 227, startPoint y: 38, endPoint x: 3, endPoint y: -9, distance: 229.6
click at [3, 0] on html "Orders New Order Users Clients Feedback Logout Orders New Order Users Clients M…" at bounding box center [162, 70] width 647 height 141
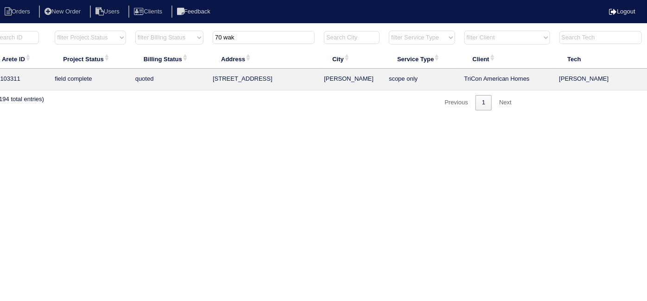
scroll to position [0, 0]
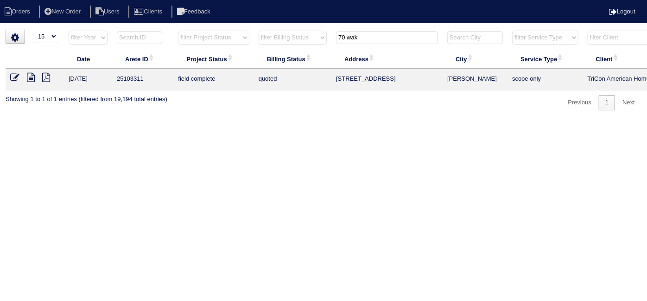
type input "70 wak"
click at [19, 74] on icon at bounding box center [14, 77] width 9 height 9
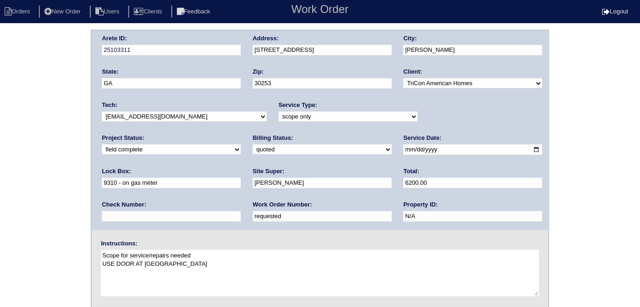
drag, startPoint x: 137, startPoint y: 214, endPoint x: 52, endPoint y: 178, distance: 92.7
click at [52, 178] on div "Arete ID: 25103311 Address: 70 Wake Rd City: McDonough State: GA Zip: 30253 Cli…" at bounding box center [320, 217] width 640 height 375
type input "560323"
click at [52, 178] on div "Arete ID: 25103311 Address: 70 Wake Rd City: McDonough State: GA Zip: 30253 Cli…" at bounding box center [320, 217] width 640 height 375
click at [253, 147] on select "need to quote quoted need to invoice invoiced paid warranty purchase order need…" at bounding box center [322, 150] width 139 height 10
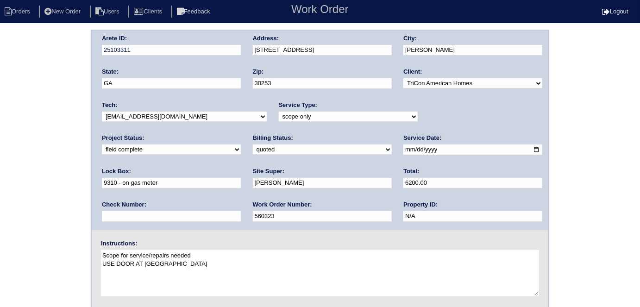
select select "need to invoice"
click at [253, 145] on select "need to quote quoted need to invoice invoiced paid warranty purchase order need…" at bounding box center [322, 150] width 139 height 10
click at [241, 145] on select "new order assigned in progress field complete need to schedule admin review arc…" at bounding box center [171, 150] width 139 height 10
select select "need to schedule"
click at [241, 145] on select "new order assigned in progress field complete need to schedule admin review arc…" at bounding box center [171, 150] width 139 height 10
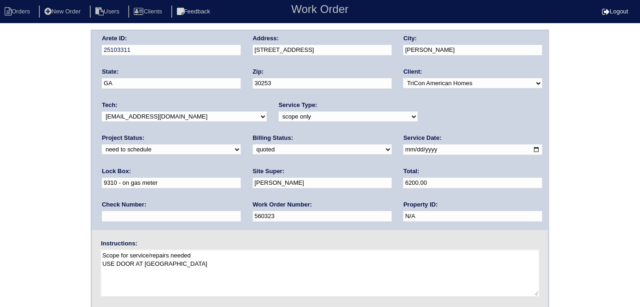
click at [403, 151] on input "2025-09-09" at bounding box center [472, 150] width 139 height 11
type input "[DATE]"
click at [0, 213] on div "Arete ID: 25103311 Address: 70 Wake Rd City: McDonough State: GA Zip: 30253 Cli…" at bounding box center [320, 217] width 640 height 375
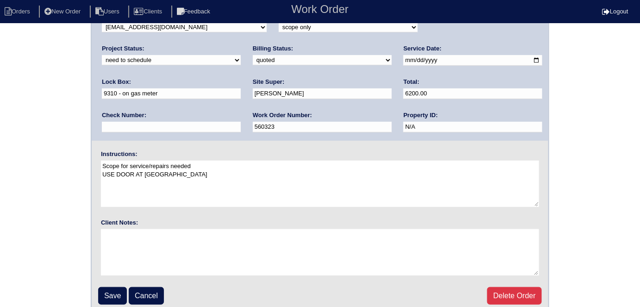
scroll to position [95, 0]
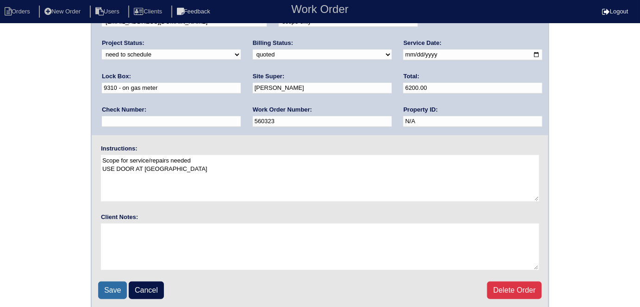
click at [115, 290] on input "Save" at bounding box center [112, 291] width 29 height 18
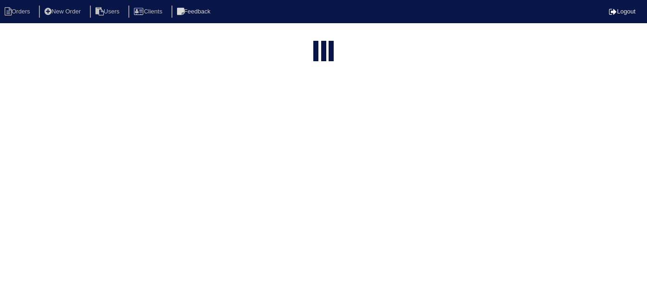
select select "15"
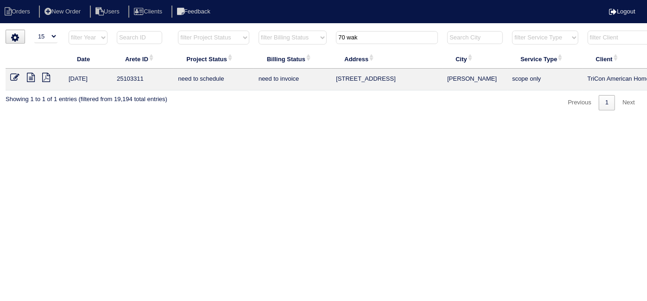
drag, startPoint x: 548, startPoint y: 276, endPoint x: 527, endPoint y: 282, distance: 22.3
click at [547, 119] on html "Orders New Order Users Clients Feedback Logout Orders New Order Users Clients M…" at bounding box center [323, 59] width 647 height 119
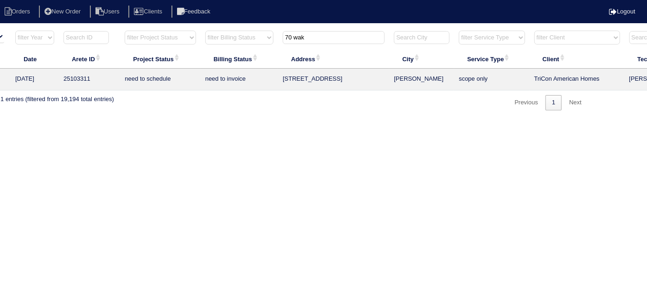
scroll to position [0, 161]
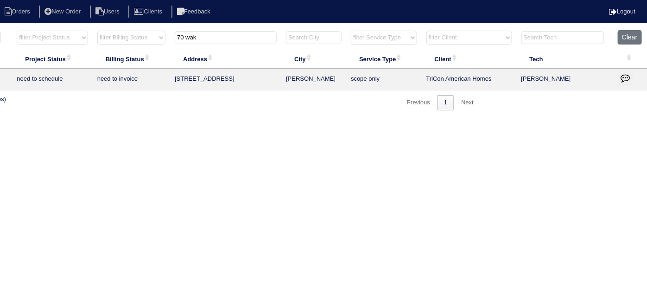
click at [625, 72] on button "button" at bounding box center [624, 79] width 15 height 14
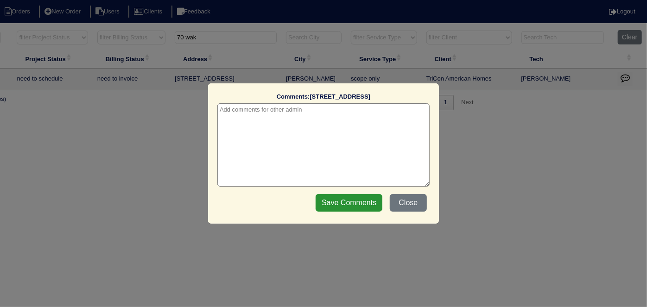
click at [237, 113] on textarea at bounding box center [323, 144] width 212 height 83
click at [311, 116] on textarea "10/15/25 -" at bounding box center [323, 144] width 212 height 83
paste textarea "Replacement"
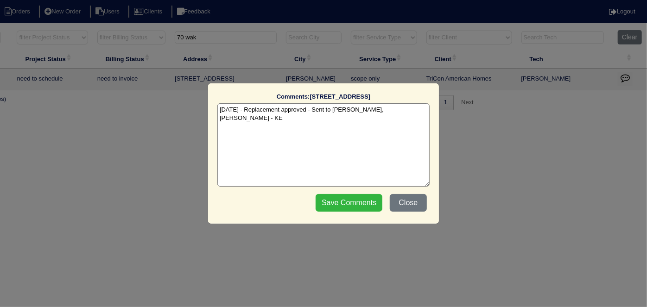
type textarea "10/15/25 - Replacement approved - Sent to Dan, Payton, Reeca - KE"
click at [345, 203] on input "Save Comments" at bounding box center [348, 203] width 67 height 18
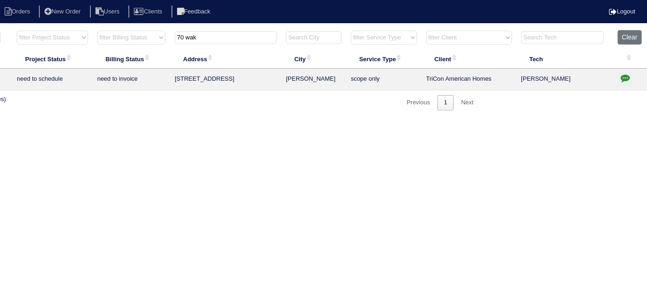
drag, startPoint x: 258, startPoint y: 40, endPoint x: 0, endPoint y: -4, distance: 261.7
click at [0, 0] on html "Orders New Order Users Clients Feedback Logout Orders New Order Users Clients M…" at bounding box center [162, 59] width 647 height 119
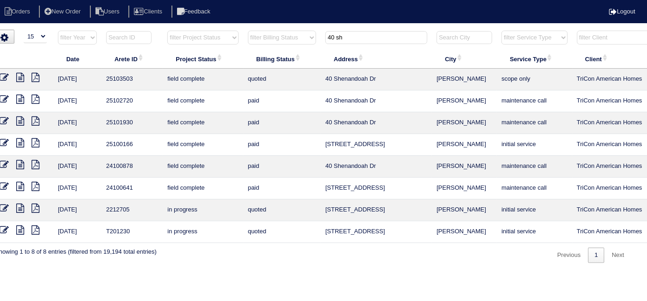
scroll to position [0, 0]
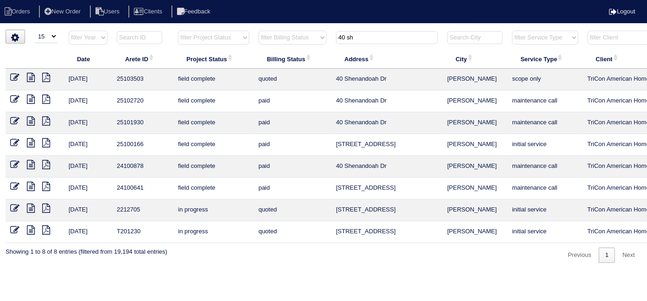
click at [358, 38] on input "40 sh" at bounding box center [387, 37] width 102 height 13
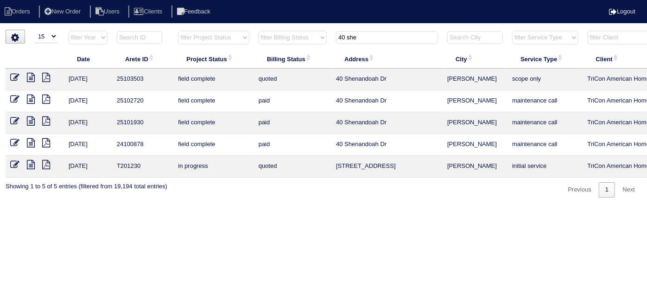
type input "40 she"
click at [16, 75] on icon at bounding box center [14, 77] width 9 height 9
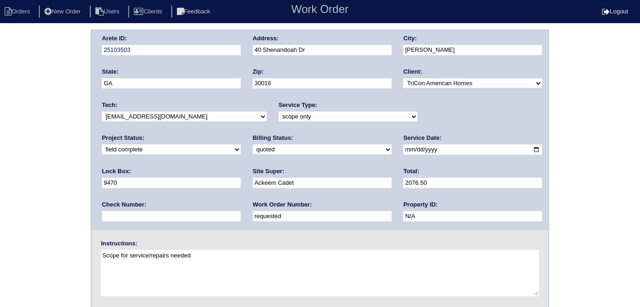
drag, startPoint x: 138, startPoint y: 214, endPoint x: 0, endPoint y: 153, distance: 150.5
click at [0, 161] on div "Arete ID: 25103503 Address: [STREET_ADDRESS] City: [GEOGRAPHIC_DATA] State: [GE…" at bounding box center [320, 217] width 640 height 375
type input "560334"
click at [11, 151] on div "Arete ID: 25103503 Address: [STREET_ADDRESS] City: [GEOGRAPHIC_DATA] State: [GE…" at bounding box center [320, 217] width 640 height 375
click at [253, 152] on select "need to quote quoted need to invoice invoiced paid warranty purchase order need…" at bounding box center [322, 150] width 139 height 10
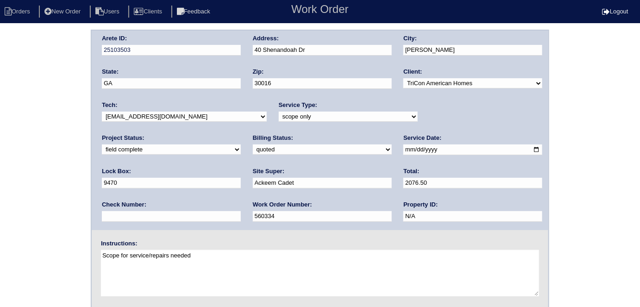
select select "need to invoice"
click at [253, 145] on select "need to quote quoted need to invoice invoiced paid warranty purchase order need…" at bounding box center [322, 150] width 139 height 10
click at [5, 170] on div "Arete ID: 25103503 Address: [STREET_ADDRESS] City: [GEOGRAPHIC_DATA] State: [GE…" at bounding box center [320, 217] width 640 height 375
click at [241, 145] on select "new order assigned in progress field complete need to schedule admin review arc…" at bounding box center [171, 150] width 139 height 10
select select "need to schedule"
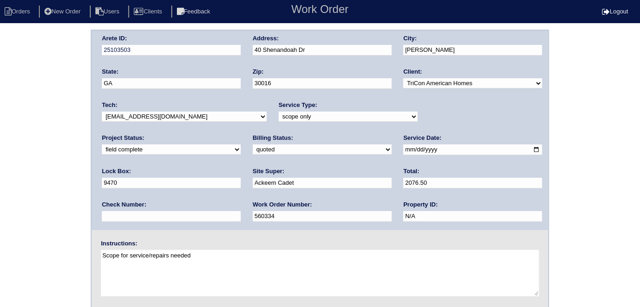
click at [241, 145] on select "new order assigned in progress field complete need to schedule admin review arc…" at bounding box center [171, 150] width 139 height 10
click at [403, 149] on input "[DATE]" at bounding box center [472, 150] width 139 height 11
type input "[DATE]"
click at [0, 193] on div "Arete ID: 25103503 Address: [STREET_ADDRESS] City: [GEOGRAPHIC_DATA] State: [GE…" at bounding box center [320, 217] width 640 height 375
click at [4, 205] on div "Arete ID: 25103503 Address: [STREET_ADDRESS] City: [GEOGRAPHIC_DATA] State: [GE…" at bounding box center [320, 217] width 640 height 375
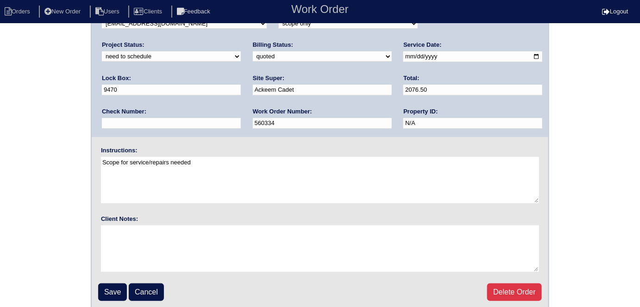
scroll to position [95, 0]
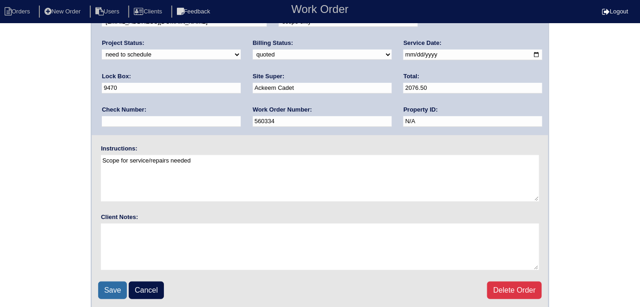
click at [114, 287] on input "Save" at bounding box center [112, 291] width 29 height 18
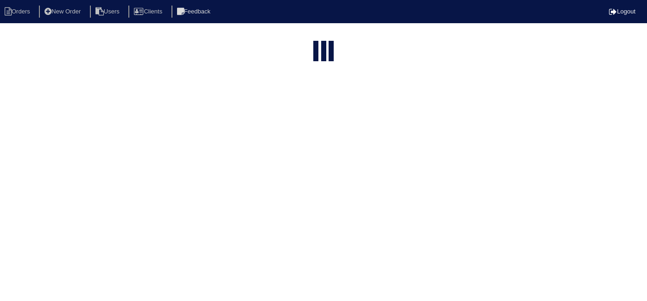
select select "15"
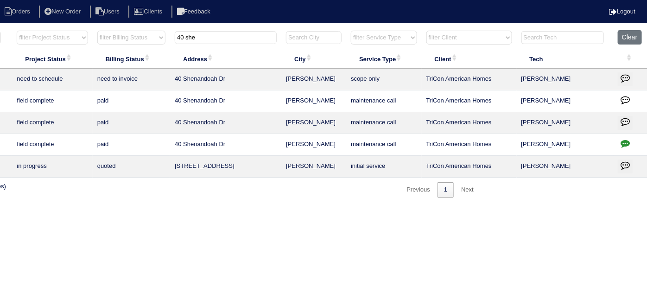
click at [627, 73] on icon "button" at bounding box center [624, 77] width 9 height 9
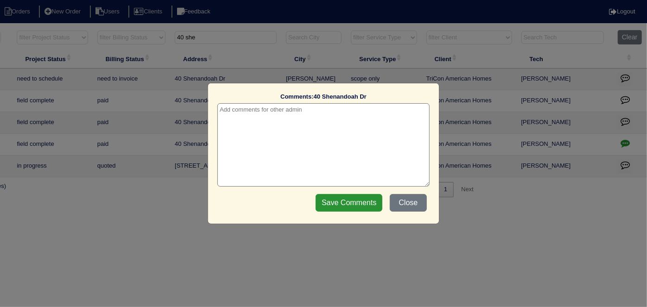
click at [250, 103] on div "Comments: 40 Shenandoah Dr The comments on file have changed since you started …" at bounding box center [323, 140] width 212 height 94
click at [248, 106] on textarea at bounding box center [323, 144] width 212 height 83
paste textarea "Return to service/18x18 return grille/duct cleaning"
click at [297, 170] on textarea "10/15/25 - Return to service/18x18 return grille/duct cleaning approved - Sent …" at bounding box center [323, 144] width 212 height 83
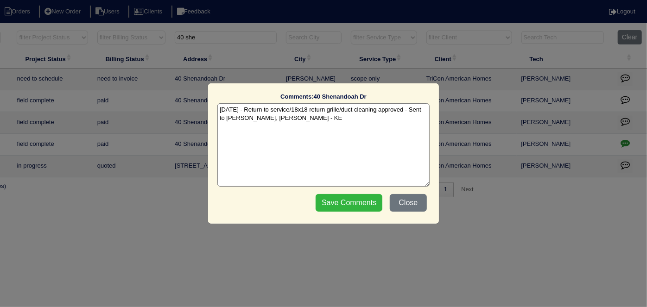
type textarea "10/15/25 - Return to service/18x18 return grille/duct cleaning approved - Sent …"
click at [354, 207] on input "Save Comments" at bounding box center [348, 203] width 67 height 18
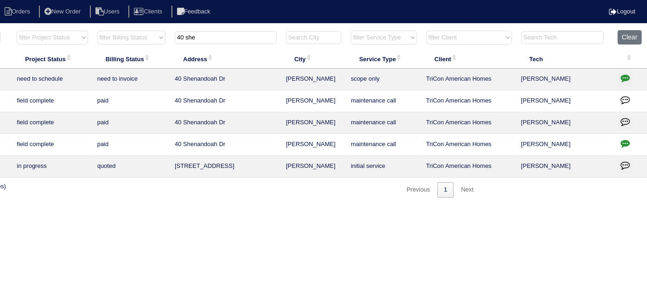
drag, startPoint x: 239, startPoint y: 35, endPoint x: 0, endPoint y: -7, distance: 243.1
click at [0, 0] on html "Orders New Order Users Clients Feedback Logout Orders New Order Users Clients M…" at bounding box center [162, 103] width 647 height 207
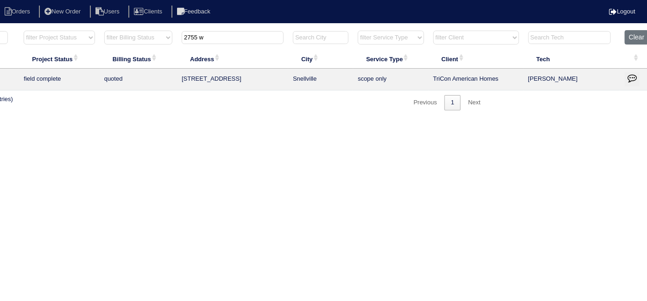
scroll to position [0, 0]
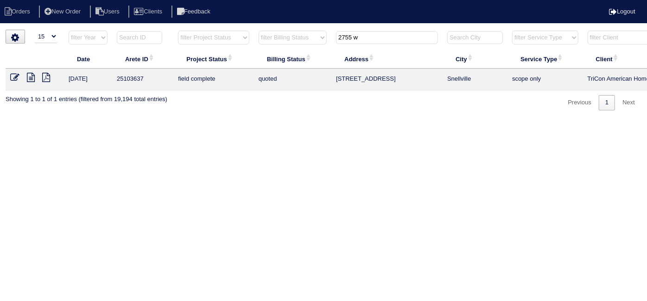
type input "2755 w"
click at [15, 77] on icon at bounding box center [14, 77] width 9 height 9
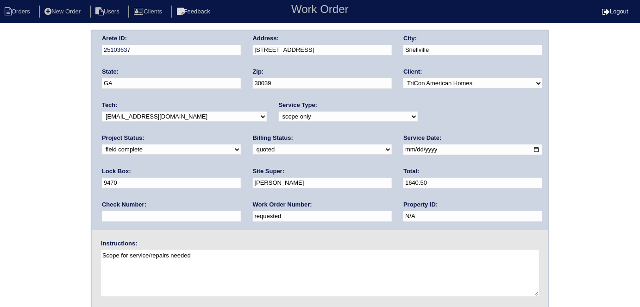
drag, startPoint x: 138, startPoint y: 219, endPoint x: 0, endPoint y: 74, distance: 200.2
click at [0, 80] on div "Arete ID: 25103637 Address: [STREET_ADDRESS] City: [GEOGRAPHIC_DATA] State: [GE…" at bounding box center [320, 217] width 640 height 375
type input "560341"
click at [27, 67] on div "Arete ID: 25103637 Address: [STREET_ADDRESS] City: [GEOGRAPHIC_DATA] State: [GE…" at bounding box center [320, 217] width 640 height 375
click at [64, 115] on div "Arete ID: 25103637 Address: [STREET_ADDRESS] City: [GEOGRAPHIC_DATA] State: [GE…" at bounding box center [320, 217] width 640 height 375
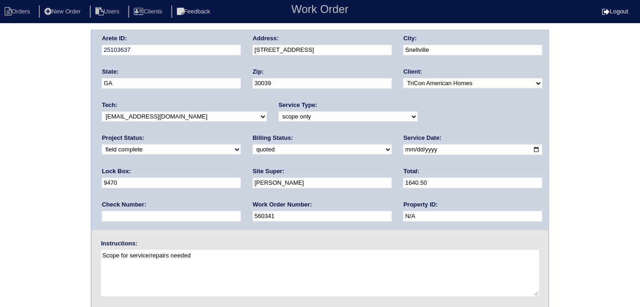
click at [241, 145] on select "new order assigned in progress field complete need to schedule admin review arc…" at bounding box center [171, 150] width 139 height 10
select select "need to schedule"
click at [241, 145] on select "new order assigned in progress field complete need to schedule admin review arc…" at bounding box center [171, 150] width 139 height 10
click at [403, 150] on input "[DATE]" at bounding box center [472, 150] width 139 height 11
type input "[DATE]"
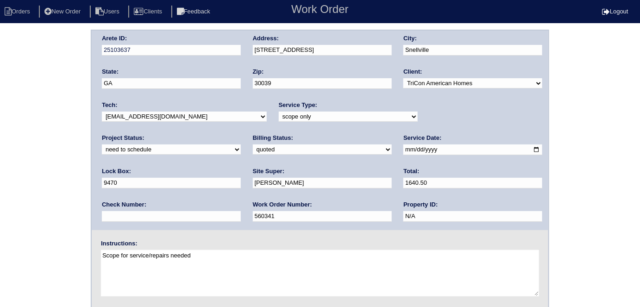
click at [3, 193] on div "Arete ID: 25103637 Address: [STREET_ADDRESS] City: [GEOGRAPHIC_DATA] State: [GE…" at bounding box center [320, 217] width 640 height 375
drag, startPoint x: 102, startPoint y: 154, endPoint x: 110, endPoint y: 153, distance: 7.5
click at [253, 154] on select "need to quote quoted need to invoice invoiced paid warranty purchase order need…" at bounding box center [322, 150] width 139 height 10
select select "need to invoice"
click at [253, 145] on select "need to quote quoted need to invoice invoiced paid warranty purchase order need…" at bounding box center [322, 150] width 139 height 10
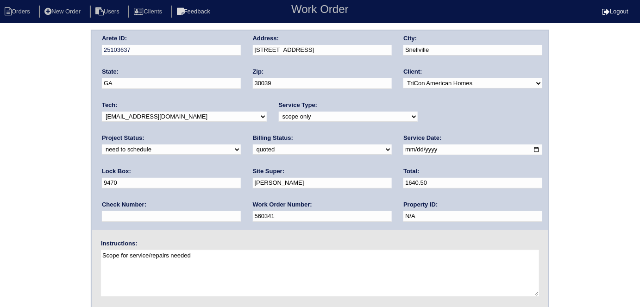
drag, startPoint x: 9, startPoint y: 193, endPoint x: 25, endPoint y: 213, distance: 25.0
click at [9, 194] on div "Arete ID: 25103637 Address: [STREET_ADDRESS] City: [GEOGRAPHIC_DATA] State: [GE…" at bounding box center [320, 217] width 640 height 375
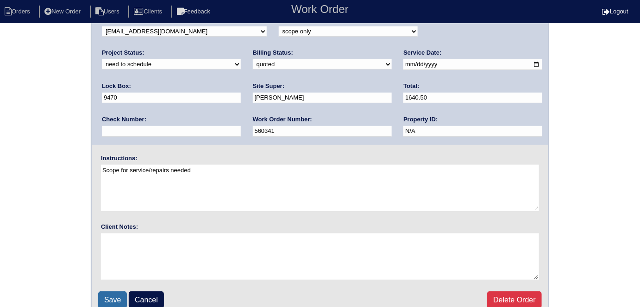
scroll to position [95, 0]
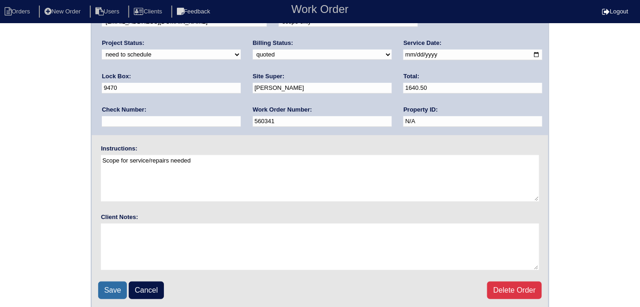
click at [112, 292] on input "Save" at bounding box center [112, 291] width 29 height 18
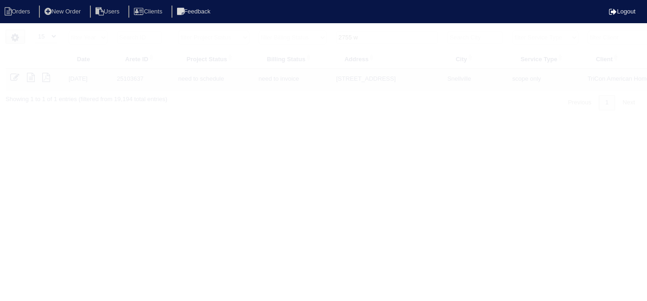
select select "15"
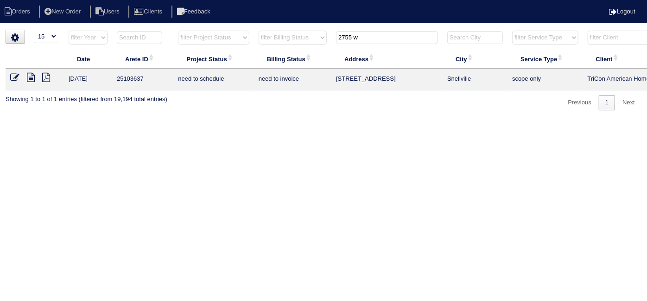
click at [383, 45] on th "2755 w" at bounding box center [386, 39] width 111 height 19
drag, startPoint x: 378, startPoint y: 43, endPoint x: 353, endPoint y: 42, distance: 24.6
click at [345, 40] on th "2755 w" at bounding box center [386, 39] width 111 height 19
drag, startPoint x: 365, startPoint y: 38, endPoint x: 150, endPoint y: 12, distance: 217.4
click at [211, 24] on html "Orders New Order Users Clients Feedback Logout Orders New Order Users Clients M…" at bounding box center [323, 59] width 647 height 119
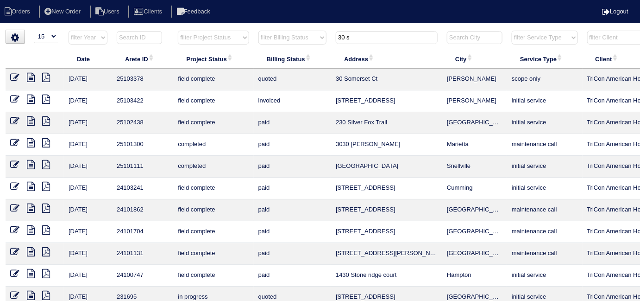
type input "30 s"
click at [12, 76] on icon at bounding box center [14, 77] width 9 height 9
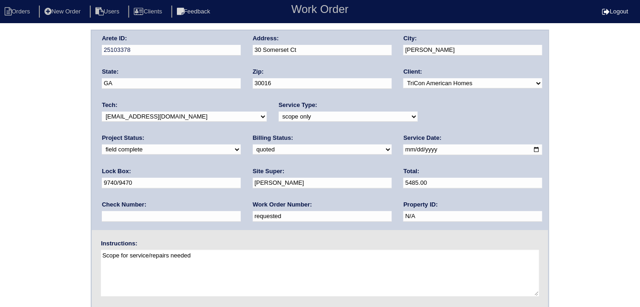
drag, startPoint x: 143, startPoint y: 215, endPoint x: 0, endPoint y: 133, distance: 164.7
click at [0, 137] on div "Arete ID: 25103378 Address: [STREET_ADDRESS] City: [GEOGRAPHIC_DATA] State: [GE…" at bounding box center [320, 217] width 640 height 375
type input "560349"
click at [1, 134] on div "Arete ID: 25103378 Address: [STREET_ADDRESS] City: [GEOGRAPHIC_DATA] State: [GE…" at bounding box center [320, 217] width 640 height 375
drag, startPoint x: 299, startPoint y: 190, endPoint x: 293, endPoint y: 183, distance: 9.5
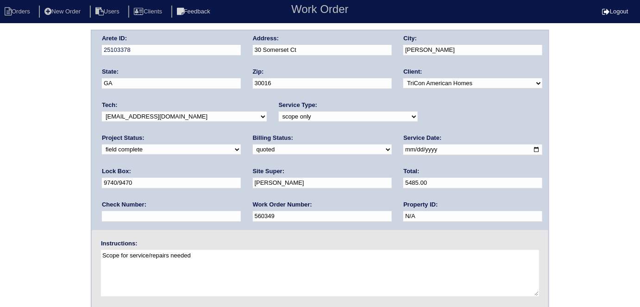
click at [403, 190] on div "Total: 5485.00" at bounding box center [472, 180] width 139 height 26
drag, startPoint x: 293, startPoint y: 183, endPoint x: 93, endPoint y: 116, distance: 211.1
click at [128, 124] on div "Arete ID: 25103378 Address: [STREET_ADDRESS] City: [GEOGRAPHIC_DATA] State: [GE…" at bounding box center [320, 131] width 457 height 200
type input "3"
type input "6625.00"
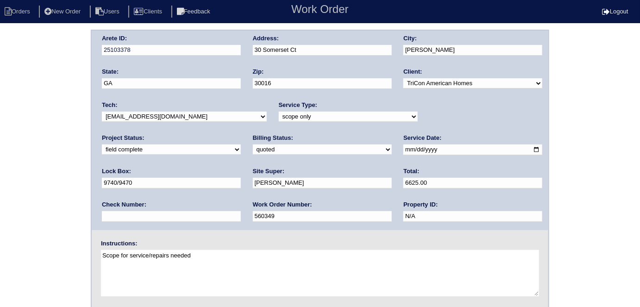
click at [0, 190] on div "Arete ID: 25103378 Address: [STREET_ADDRESS] City: [GEOGRAPHIC_DATA] State: [GE…" at bounding box center [320, 217] width 640 height 375
click at [0, 176] on div "Arete ID: 25103378 Address: 30 Somerset Ct City: Covington State: GA Zip: 30016…" at bounding box center [320, 217] width 640 height 375
click at [47, 144] on div "Arete ID: 25103378 Address: 30 Somerset Ct City: Covington State: GA Zip: 30016…" at bounding box center [320, 217] width 640 height 375
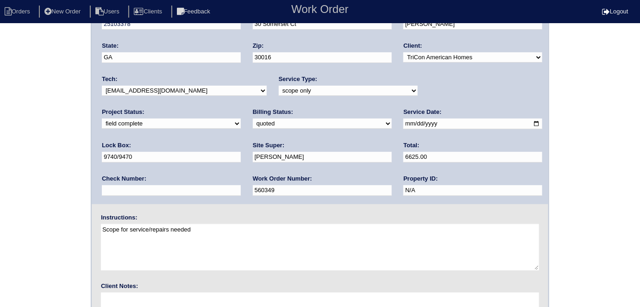
scroll to position [95, 0]
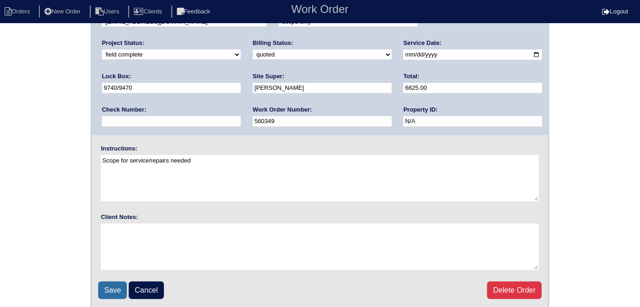
click at [120, 292] on input "Save" at bounding box center [112, 291] width 29 height 18
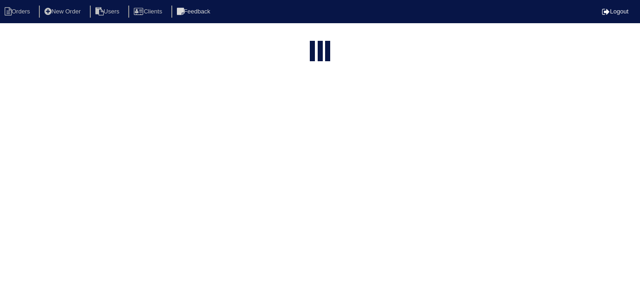
select select "15"
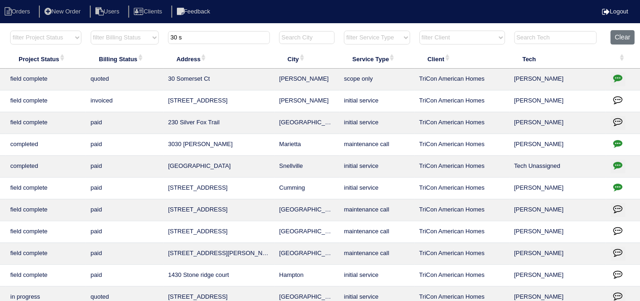
click at [613, 79] on button "button" at bounding box center [618, 79] width 15 height 14
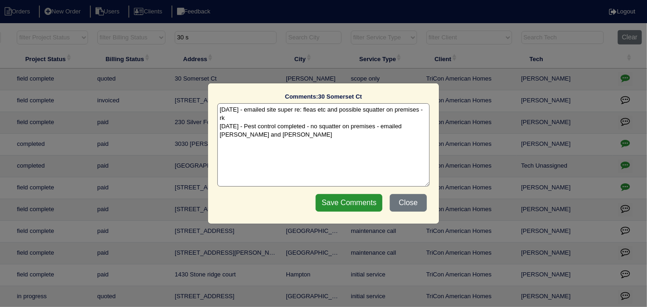
click at [273, 136] on textarea "[DATE] - emailed site super re: fleas etc and possible squatter on premises - r…" at bounding box center [323, 144] width 212 height 83
type textarea "[DATE] - emailed site super re: fleas etc and possible squatter on premises - r…"
click at [351, 192] on div "Save Comments Close" at bounding box center [371, 202] width 117 height 23
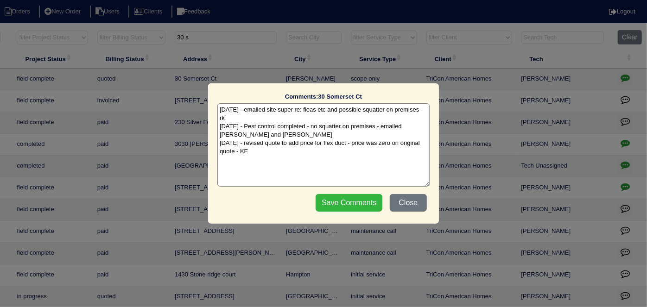
click at [353, 203] on input "Save Comments" at bounding box center [348, 203] width 67 height 18
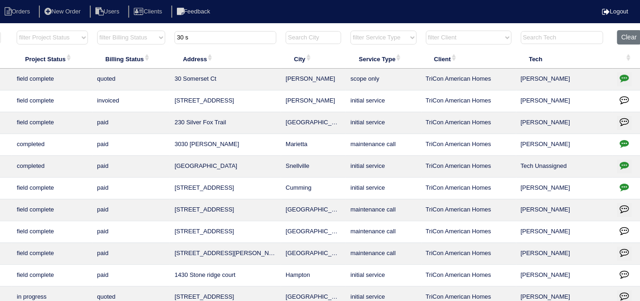
click at [187, 38] on input "30 s" at bounding box center [226, 37] width 102 height 13
drag, startPoint x: 191, startPoint y: 38, endPoint x: 170, endPoint y: 40, distance: 21.4
click at [170, 40] on tr "filter Year -- Any Year -- 2025 2024 2023 2022 2021 2020 2019 filter Project St…" at bounding box center [245, 39] width 803 height 19
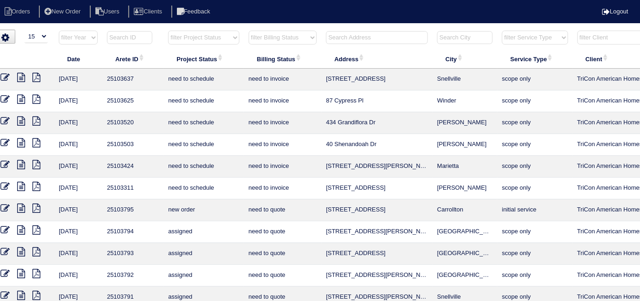
scroll to position [0, 0]
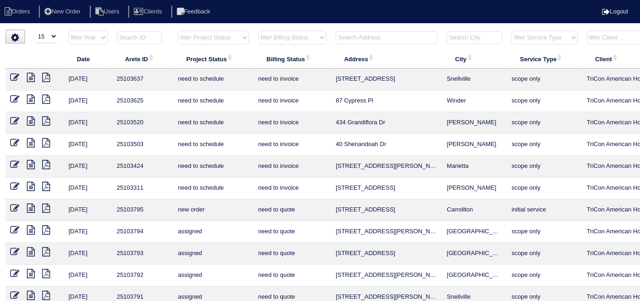
click at [187, 31] on select "filter Project Status -- Any Project Status -- new order assigned in progress f…" at bounding box center [213, 38] width 71 height 14
click at [178, 31] on select "filter Project Status -- Any Project Status -- new order assigned in progress f…" at bounding box center [213, 38] width 71 height 14
select select "field complete"
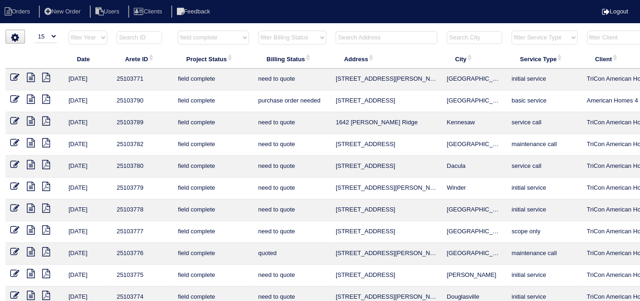
click at [263, 40] on select "filter Billing Status -- Any Billing Status -- need to quote quoted need to inv…" at bounding box center [292, 38] width 68 height 14
select select "need to quote"
click at [258, 31] on select "filter Billing Status -- Any Billing Status -- need to quote quoted need to inv…" at bounding box center [292, 38] width 68 height 14
select select "field complete"
select select "need to quote"
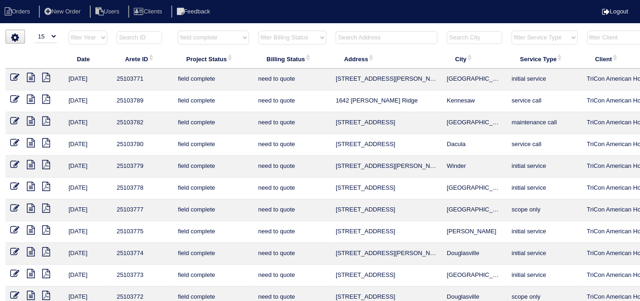
click at [207, 42] on select "filter Project Status -- Any Project Status -- new order assigned in progress f…" at bounding box center [213, 38] width 71 height 14
click at [207, 41] on select "filter Project Status -- Any Project Status -- new order assigned in progress f…" at bounding box center [213, 38] width 71 height 14
click at [206, 40] on select "filter Project Status -- Any Project Status -- new order assigned in progress f…" at bounding box center [213, 38] width 71 height 14
select select
click at [178, 31] on select "filter Project Status -- Any Project Status -- new order assigned in progress f…" at bounding box center [213, 38] width 71 height 14
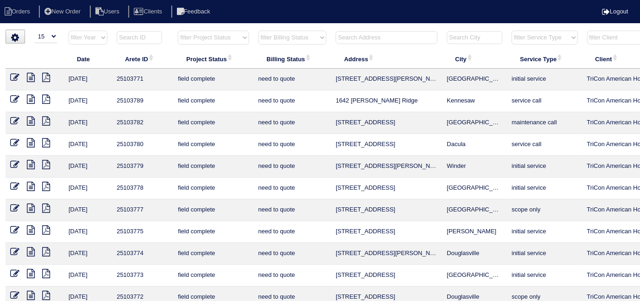
select select "need to quote"
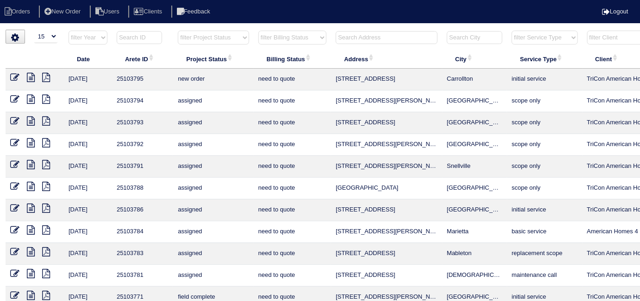
click at [273, 42] on select "filter Billing Status -- Any Billing Status -- need to quote quoted need to inv…" at bounding box center [292, 38] width 68 height 14
select select
click at [258, 31] on select "filter Billing Status -- Any Billing Status -- need to quote quoted need to inv…" at bounding box center [292, 38] width 68 height 14
